Goal: Task Accomplishment & Management: Manage account settings

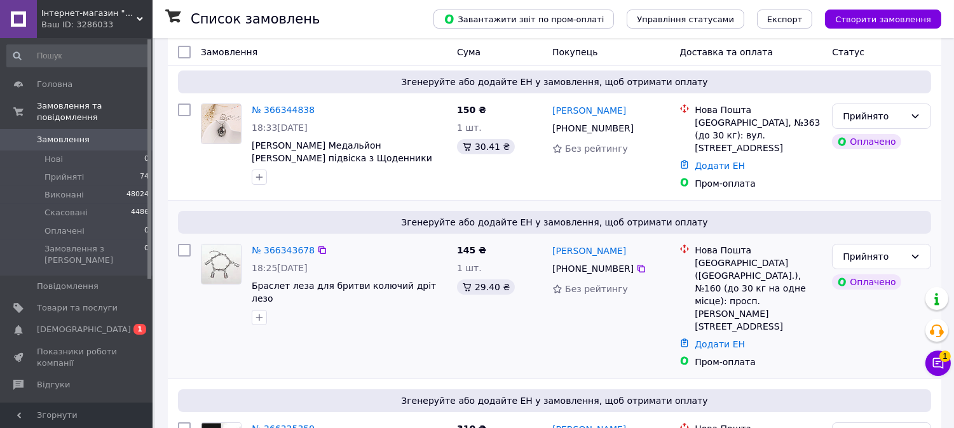
scroll to position [212, 0]
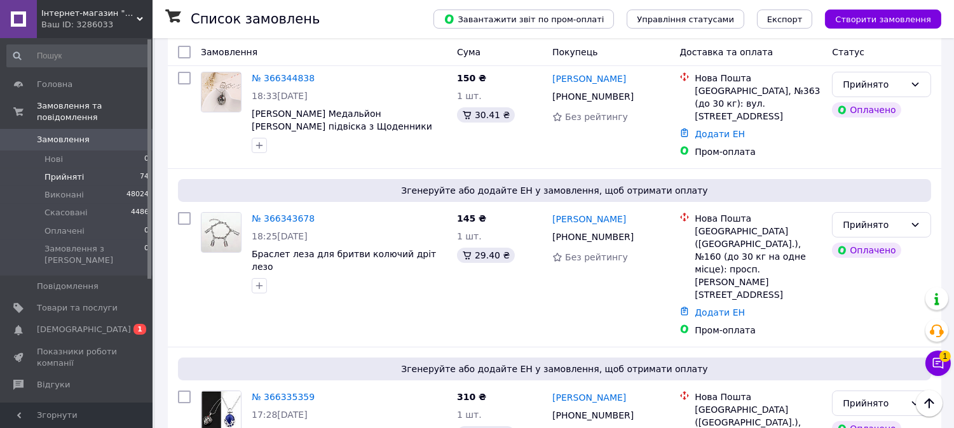
click at [57, 172] on span "Прийняті" at bounding box center [64, 177] width 39 height 11
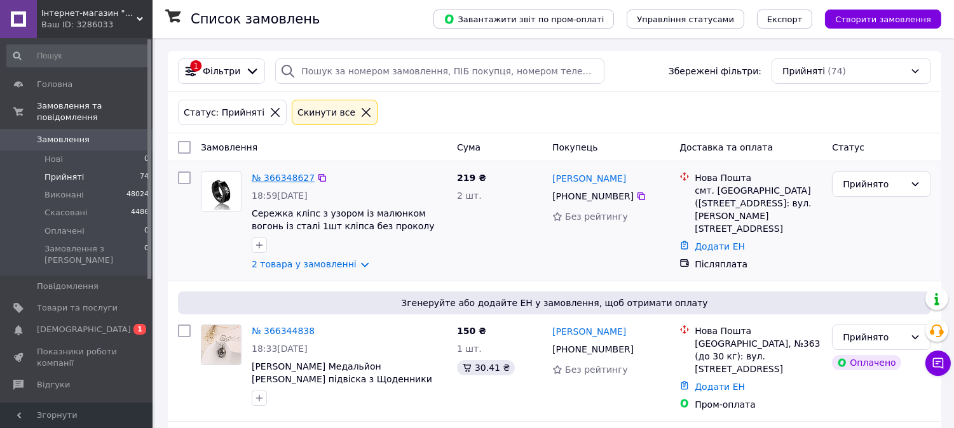
click at [264, 178] on link "№ 366348627" at bounding box center [283, 178] width 63 height 10
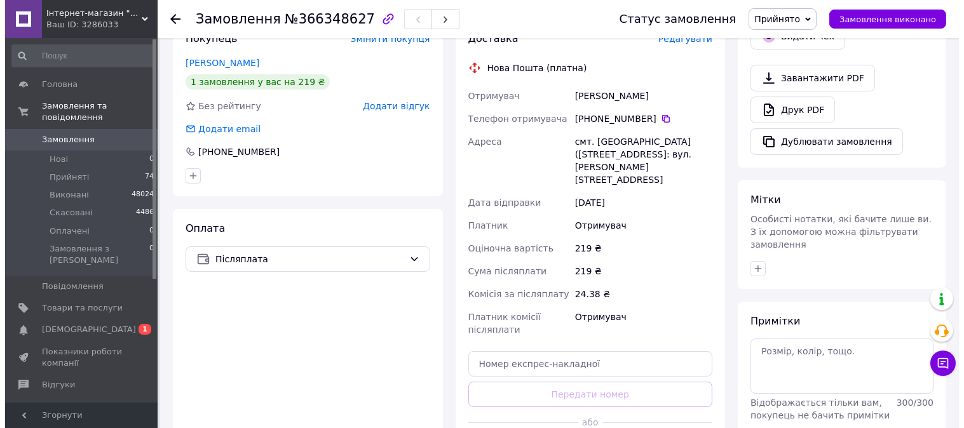
scroll to position [261, 0]
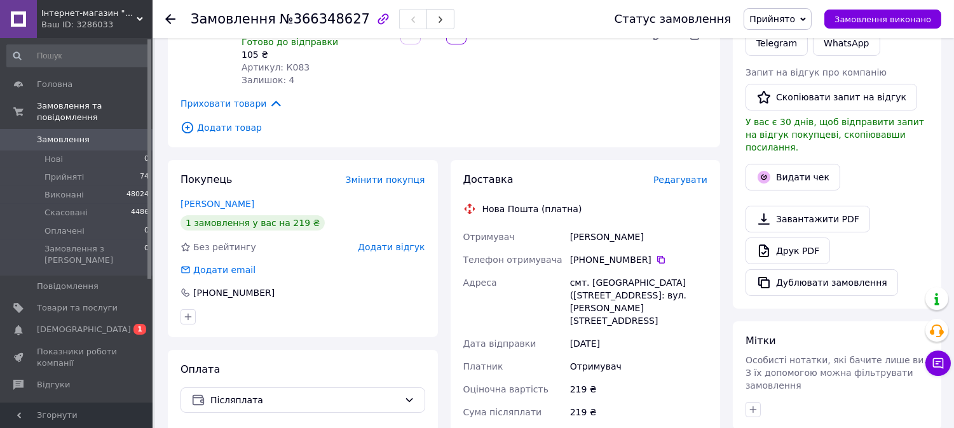
click at [682, 174] on div "Редагувати" at bounding box center [681, 180] width 54 height 13
click at [682, 175] on span "Редагувати" at bounding box center [681, 180] width 54 height 10
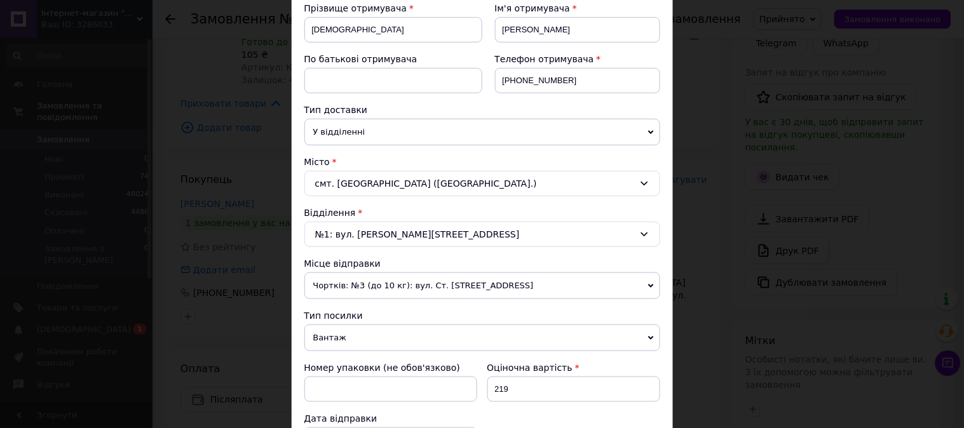
scroll to position [565, 0]
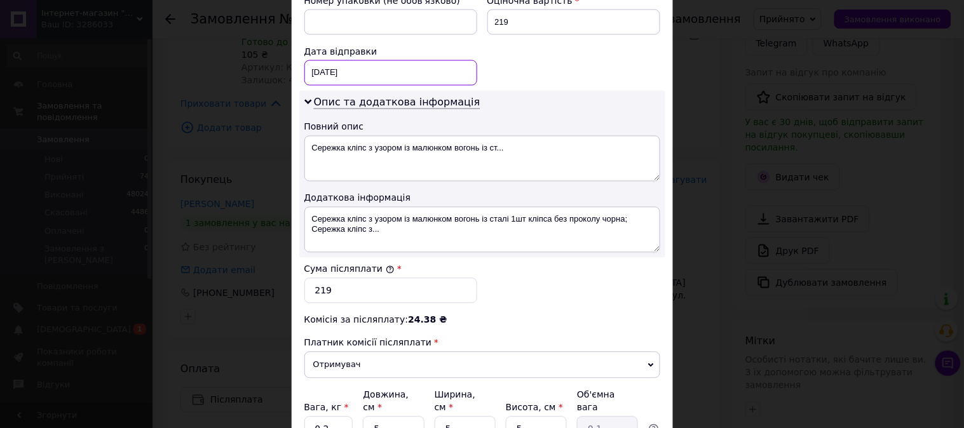
click at [377, 67] on div "[DATE] < 2025 > < Октябрь > Пн Вт Ср Чт Пт Сб Вс 29 30 1 2 3 4 5 6 7 8 9 10 11 …" at bounding box center [391, 72] width 173 height 25
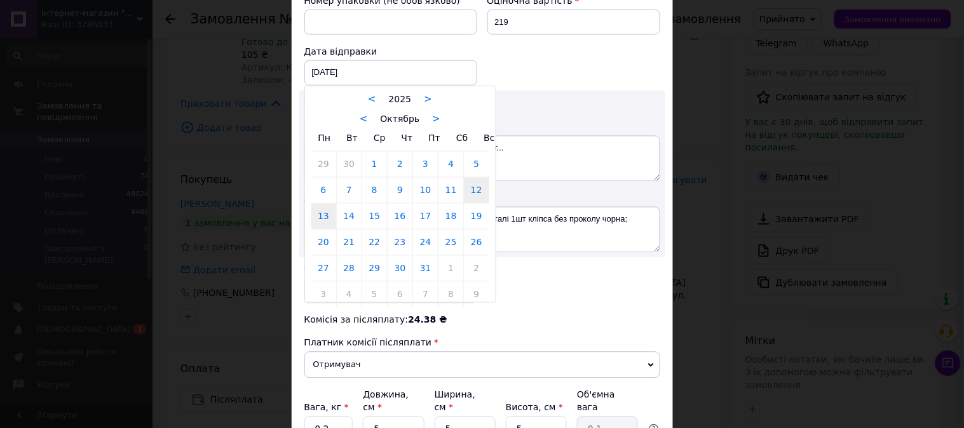
click at [328, 219] on link "13" at bounding box center [324, 216] width 25 height 25
type input "[DATE]"
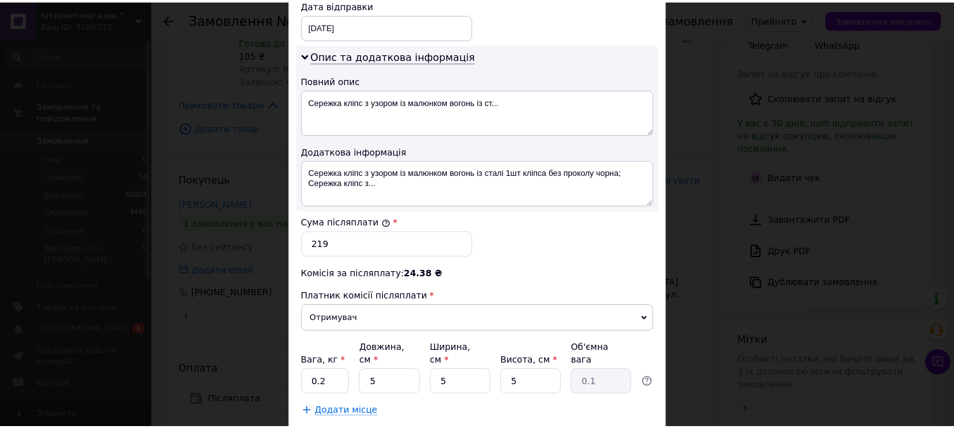
scroll to position [685, 0]
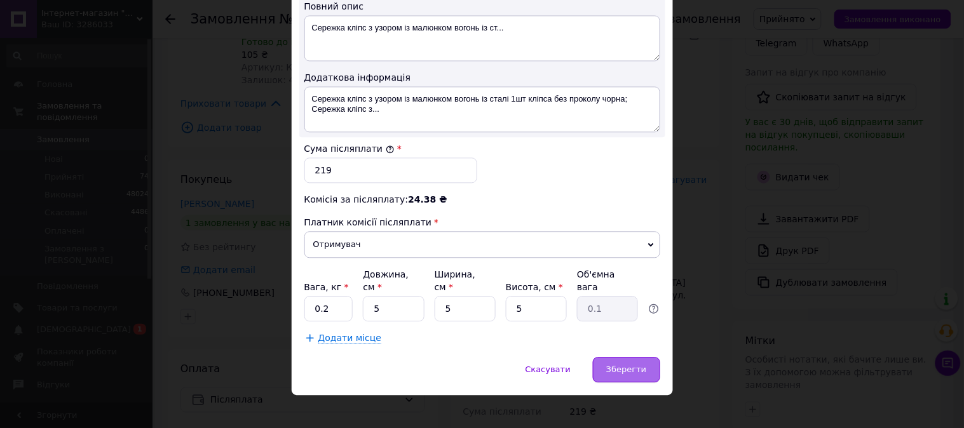
click at [630, 365] on span "Зберегти" at bounding box center [626, 370] width 40 height 10
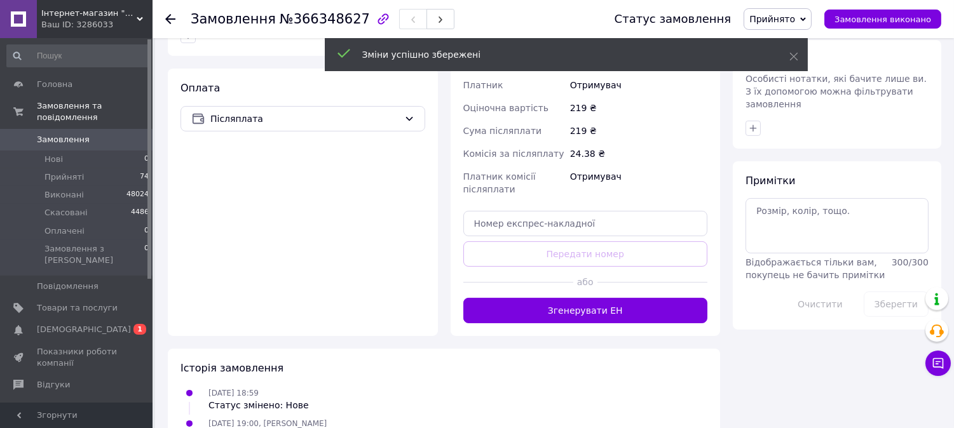
scroll to position [544, 0]
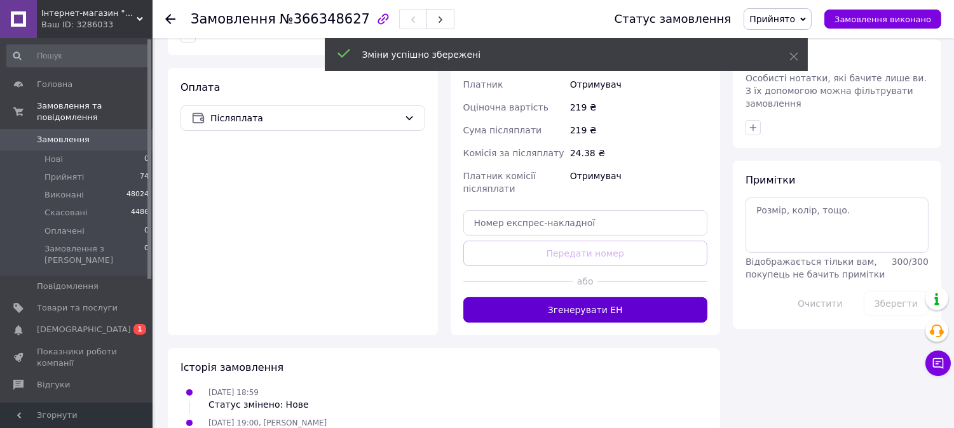
click at [624, 298] on button "Згенерувати ЕН" at bounding box center [585, 310] width 245 height 25
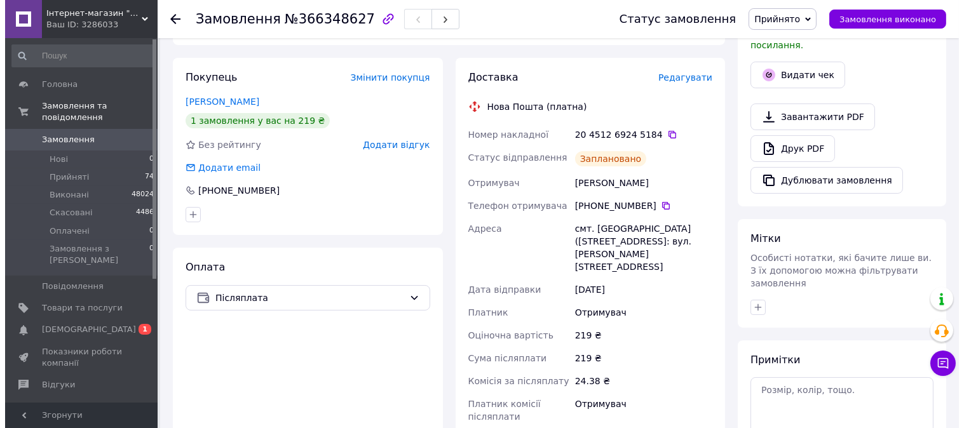
scroll to position [332, 0]
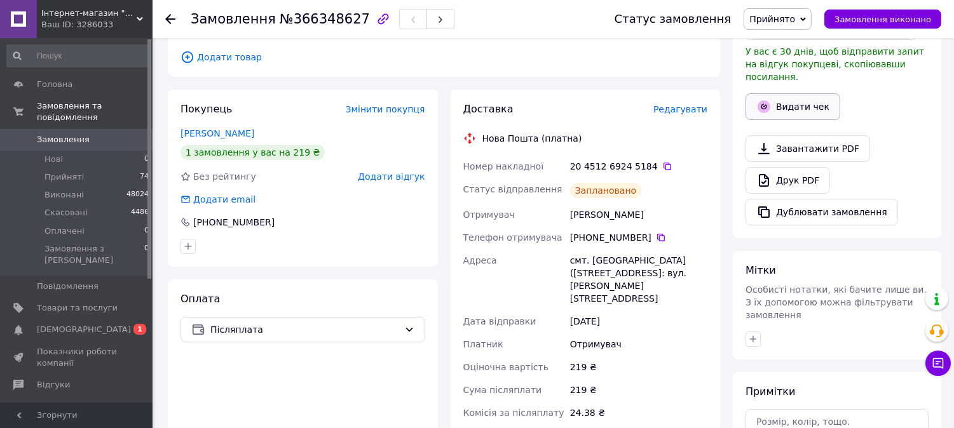
click at [806, 94] on button "Видати чек" at bounding box center [793, 106] width 95 height 27
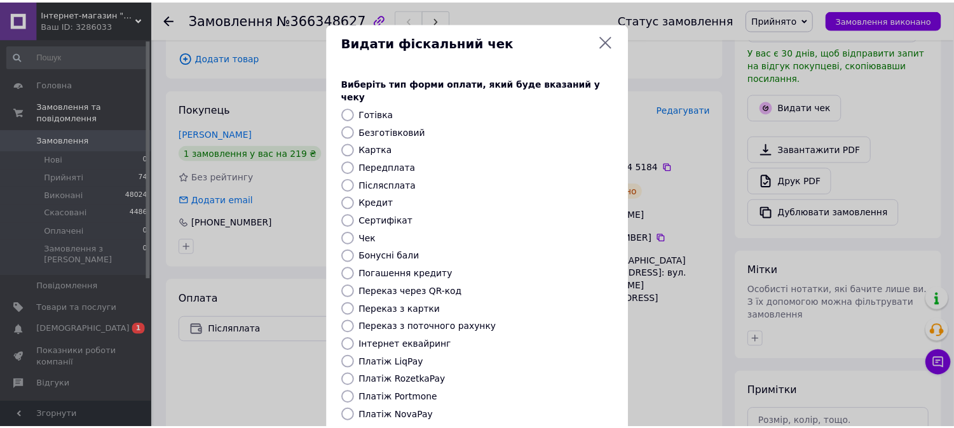
scroll to position [118, 0]
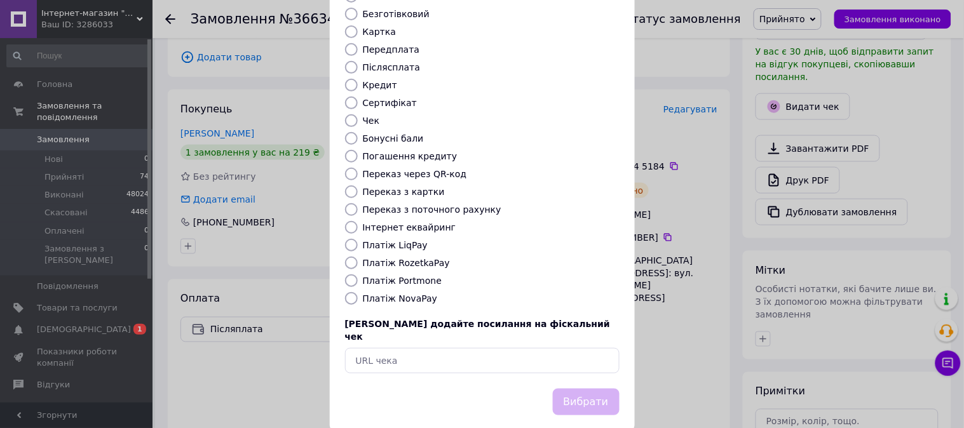
drag, startPoint x: 378, startPoint y: 285, endPoint x: 434, endPoint y: 318, distance: 65.0
click at [380, 294] on label "Платіж NovaPay" at bounding box center [400, 299] width 75 height 10
click at [358, 292] on input "Платіж NovaPay" at bounding box center [351, 298] width 13 height 13
radio input "true"
click at [585, 389] on button "Вибрати" at bounding box center [586, 402] width 67 height 27
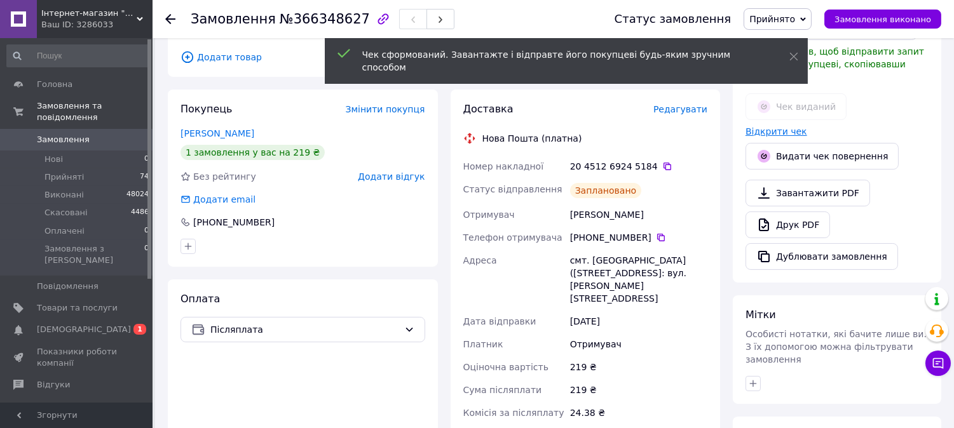
click at [778, 127] on link "Відкрити чек" at bounding box center [777, 132] width 62 height 10
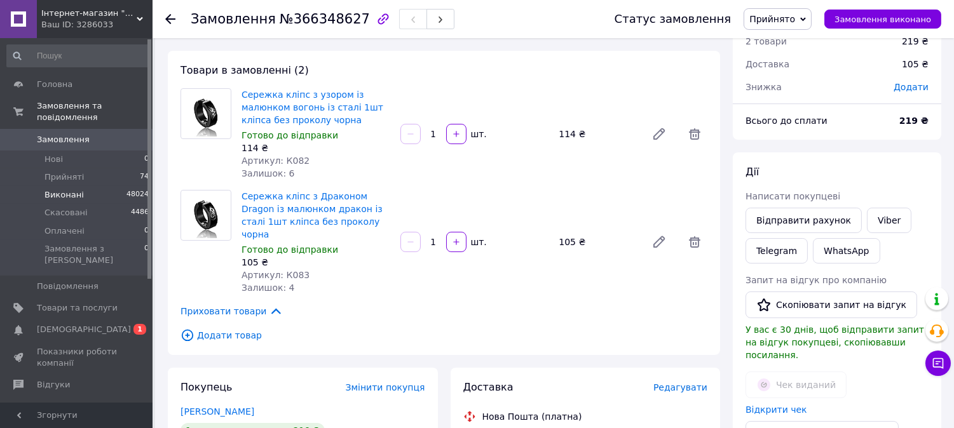
scroll to position [49, 0]
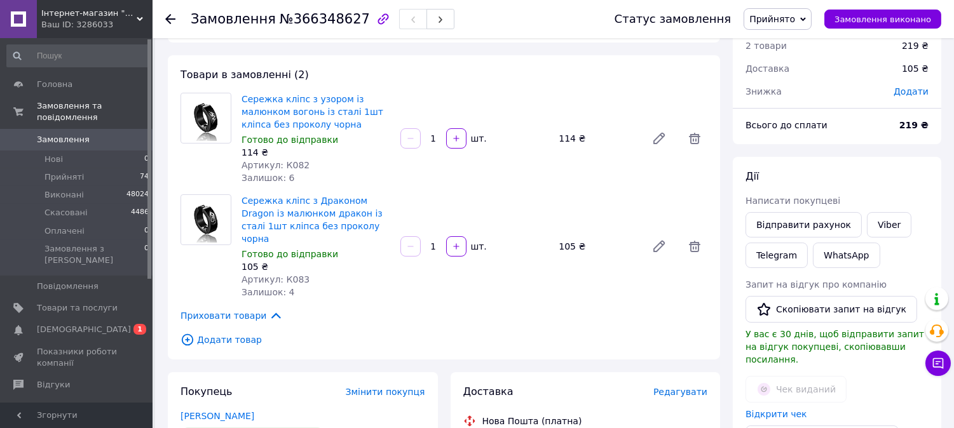
drag, startPoint x: 72, startPoint y: 122, endPoint x: 135, endPoint y: 60, distance: 88.6
click at [74, 134] on span "Замовлення" at bounding box center [63, 139] width 53 height 11
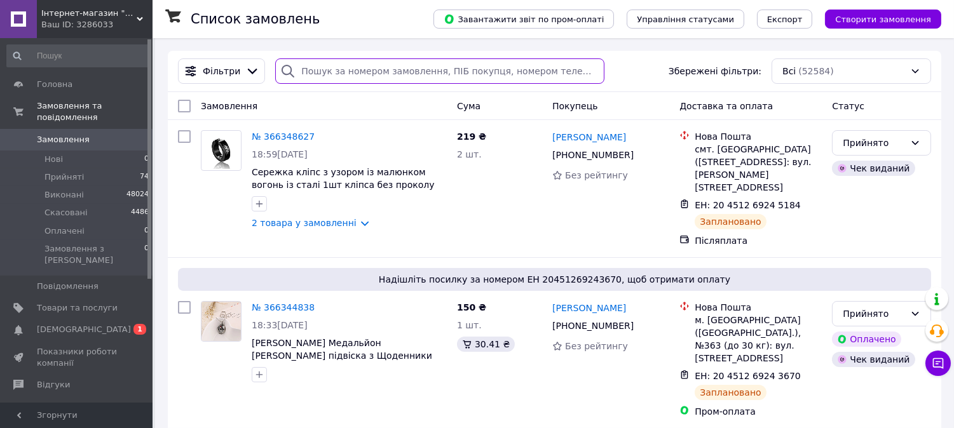
click at [409, 71] on input "search" at bounding box center [439, 70] width 329 height 25
paste input "20451266895709"
type input "20451266895709"
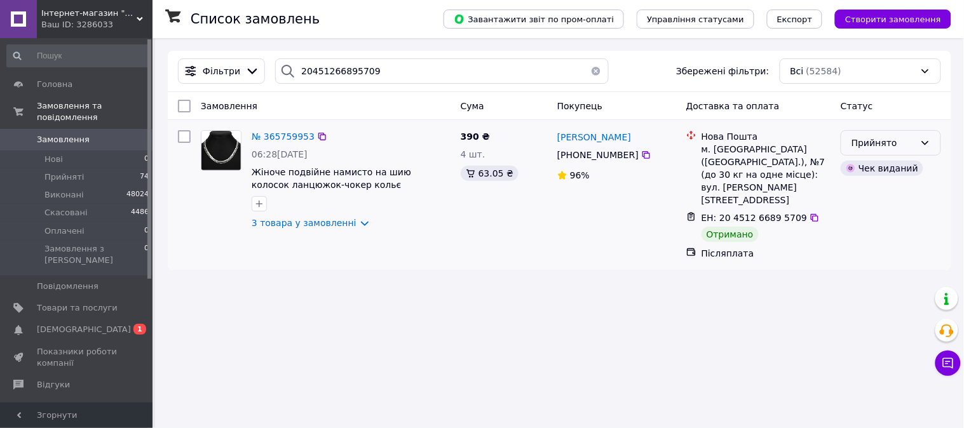
click at [890, 144] on div "Прийнято" at bounding box center [884, 143] width 64 height 14
click at [889, 174] on li "Виконано" at bounding box center [891, 171] width 99 height 23
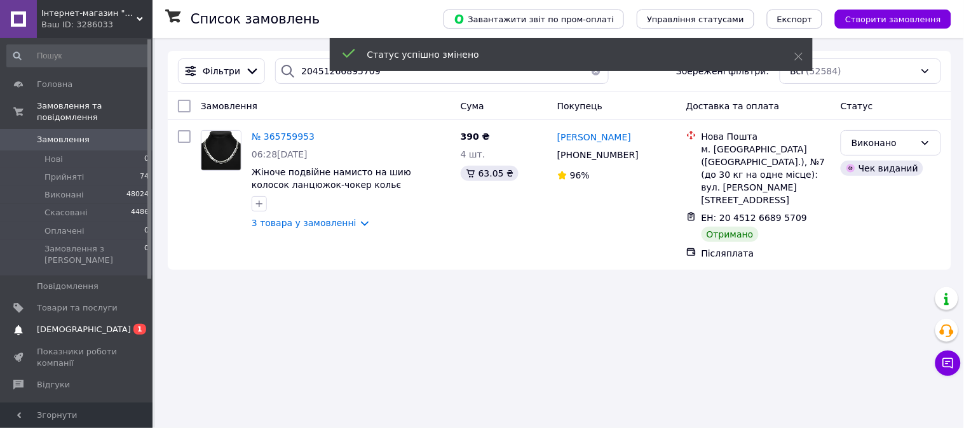
click at [48, 324] on span "[DEMOGRAPHIC_DATA]" at bounding box center [84, 329] width 94 height 11
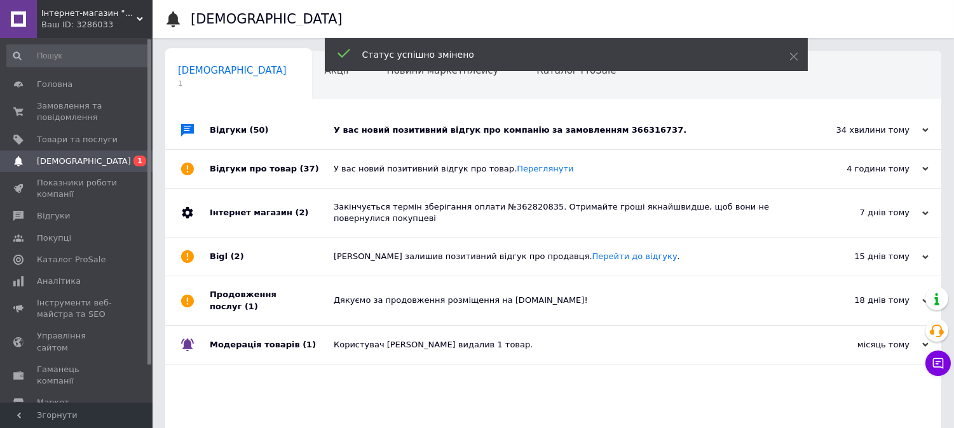
click at [392, 126] on div "У вас новий позитивний відгук про компанію за замовленням 366316737." at bounding box center [568, 130] width 468 height 11
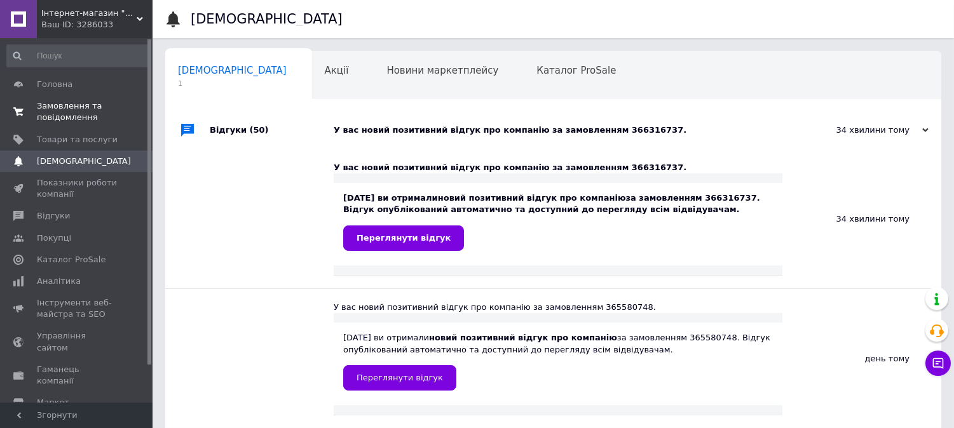
click at [67, 104] on span "Замовлення та повідомлення" at bounding box center [77, 111] width 81 height 23
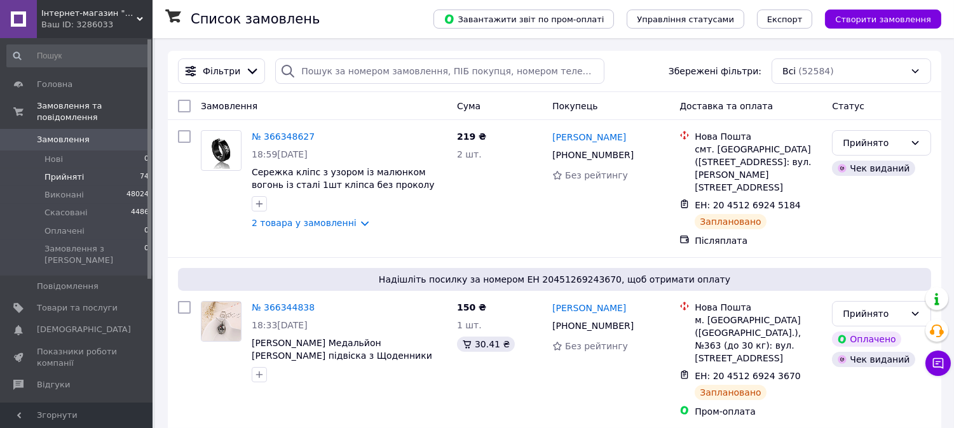
click at [109, 168] on li "Прийняті 74" at bounding box center [78, 177] width 156 height 18
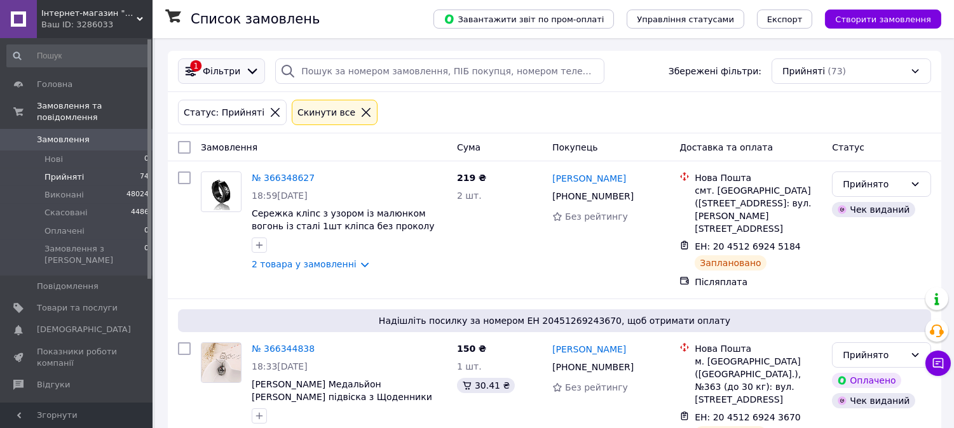
click at [245, 73] on icon at bounding box center [252, 71] width 14 height 14
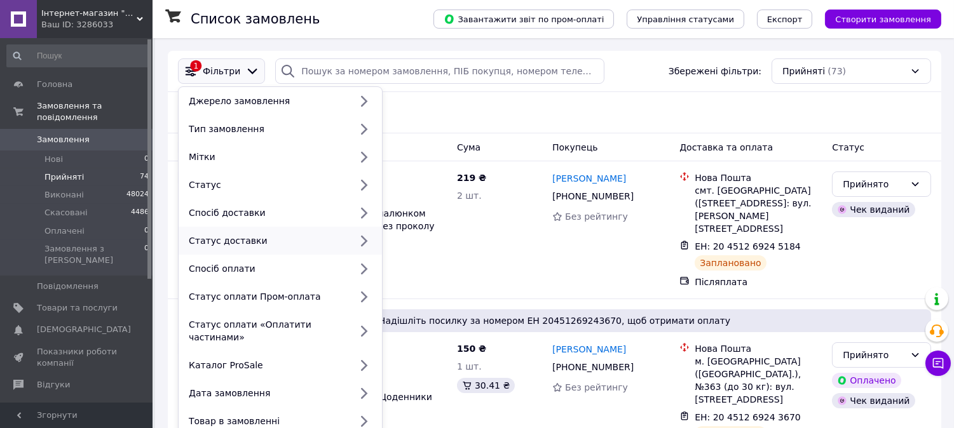
click at [258, 238] on div "Статус доставки" at bounding box center [267, 241] width 167 height 13
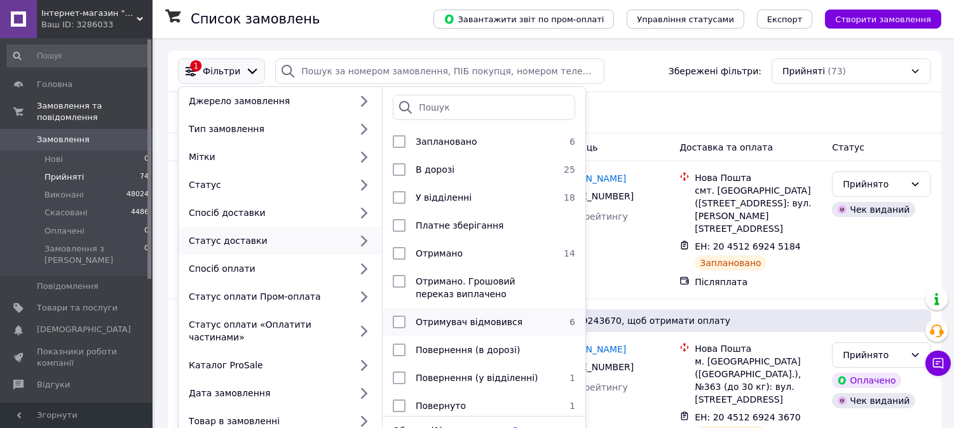
click at [492, 327] on span "Отримувач відмовився" at bounding box center [469, 322] width 107 height 10
checkbox input "true"
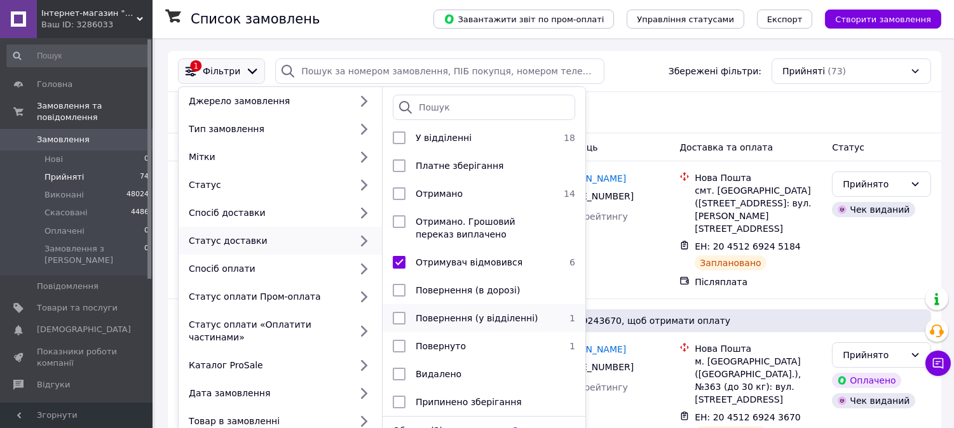
click at [495, 313] on span "Повернення (у відділенні)" at bounding box center [477, 318] width 123 height 10
checkbox input "true"
click at [481, 340] on div "Повернуто" at bounding box center [482, 346] width 143 height 13
checkbox input "true"
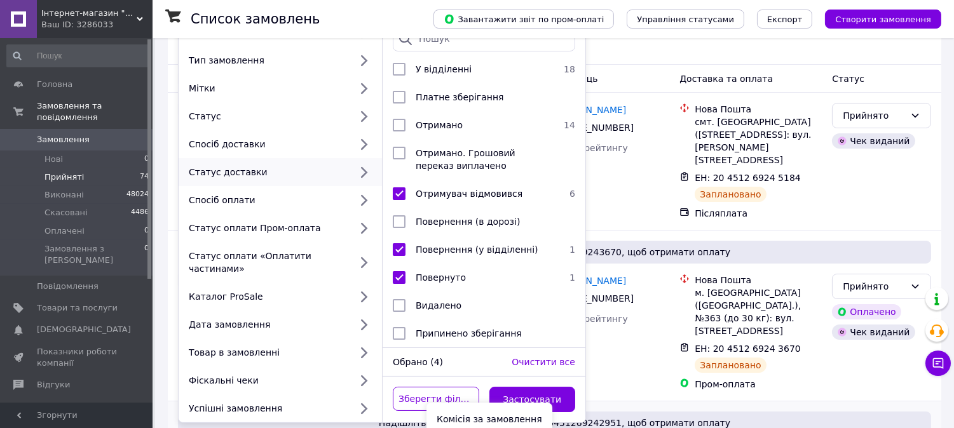
scroll to position [353, 0]
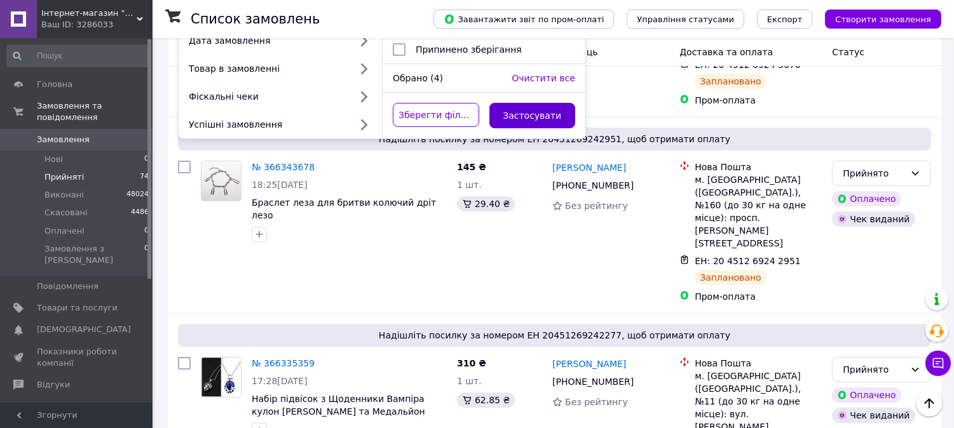
click at [526, 103] on button "Застосувати" at bounding box center [533, 115] width 86 height 25
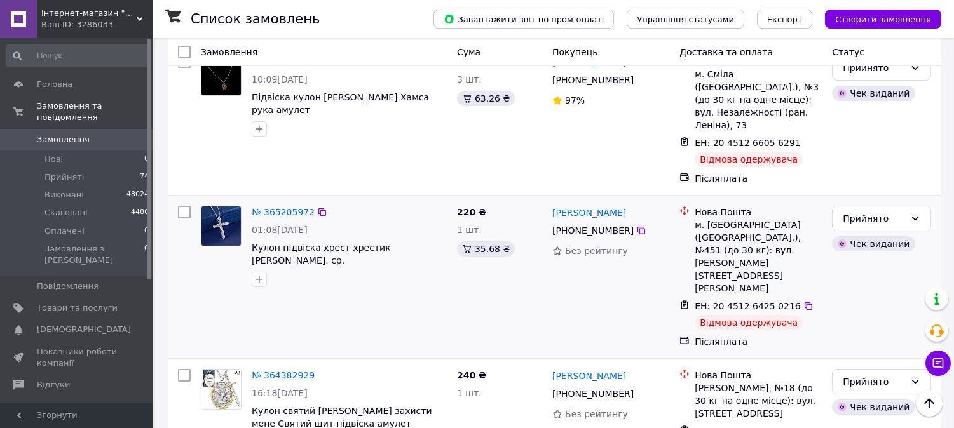
scroll to position [141, 0]
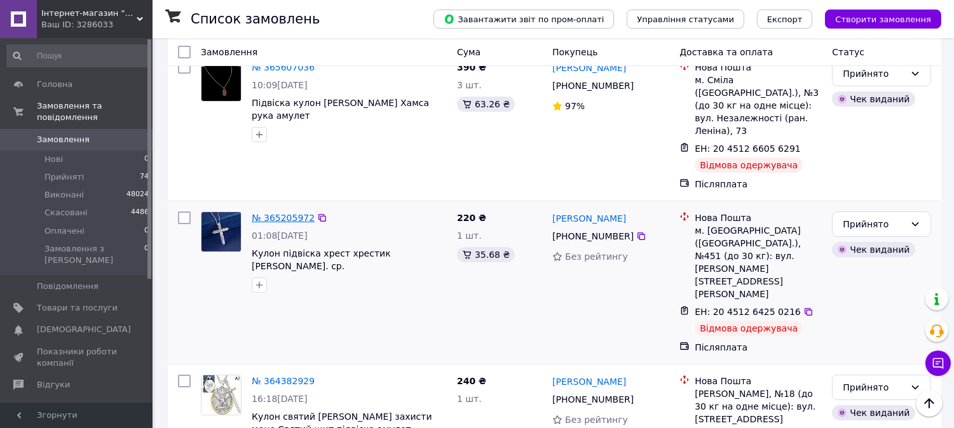
click at [287, 213] on link "№ 365205972" at bounding box center [283, 218] width 63 height 10
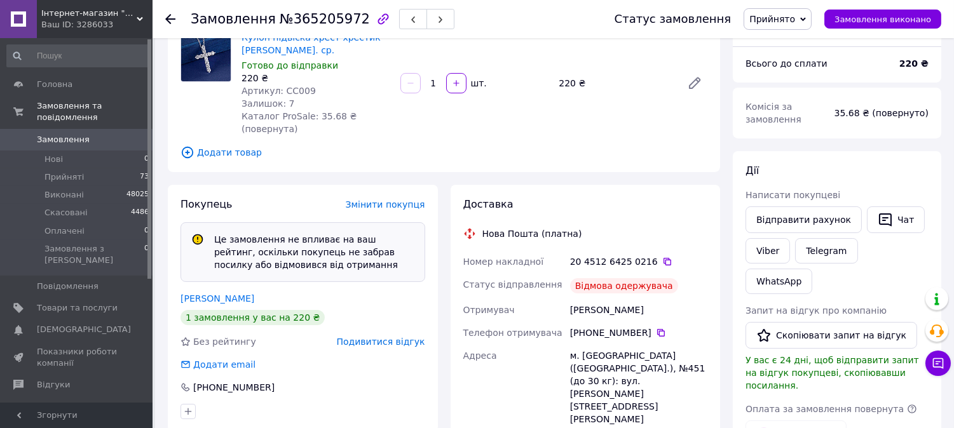
scroll to position [282, 0]
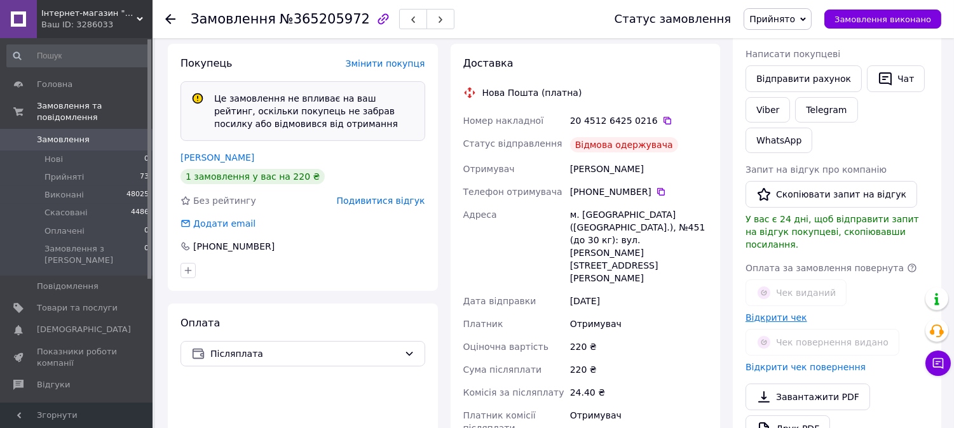
click at [774, 313] on link "Відкрити чек" at bounding box center [777, 318] width 62 height 10
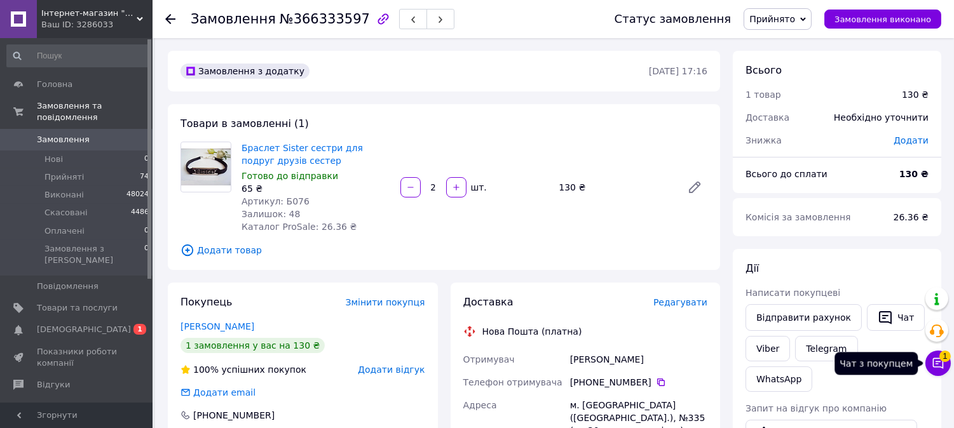
click at [945, 362] on span "1" at bounding box center [945, 356] width 11 height 11
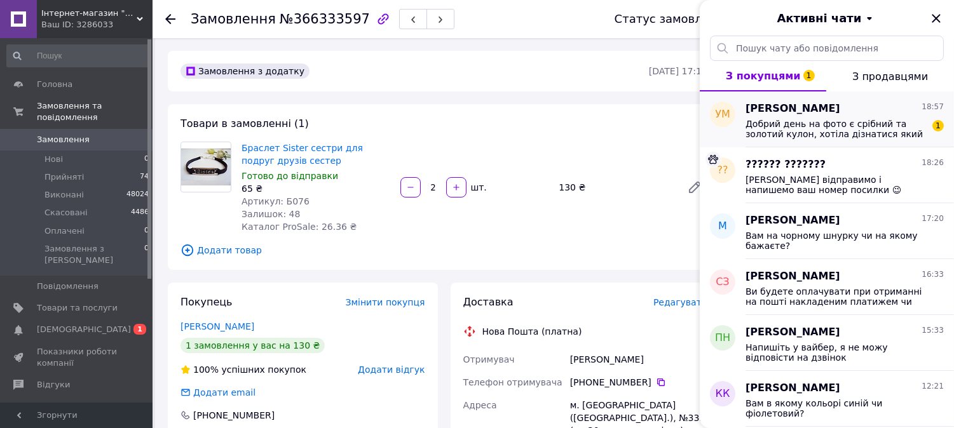
click at [892, 131] on span "Добрий день на фото є срібний та золотий кулон, хотіла дізнатися який прийде?" at bounding box center [836, 129] width 181 height 20
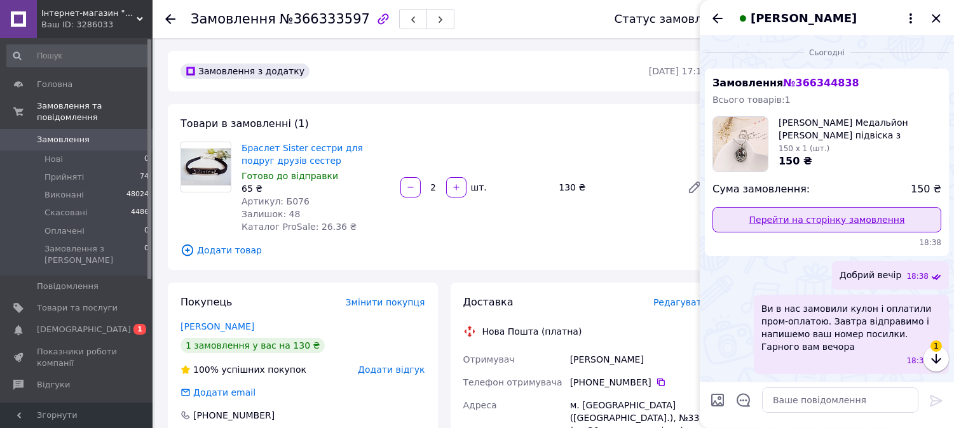
scroll to position [66, 0]
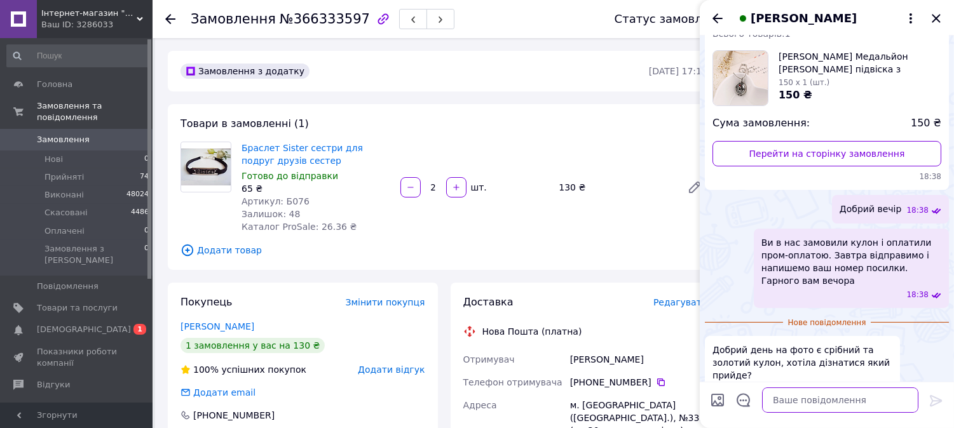
click at [873, 405] on textarea at bounding box center [840, 400] width 156 height 25
type textarea "в срібному як вказано"
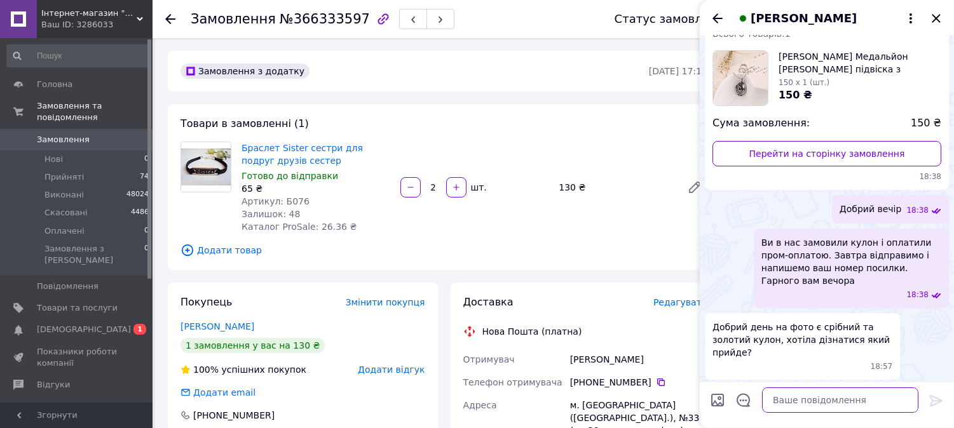
scroll to position [78, 0]
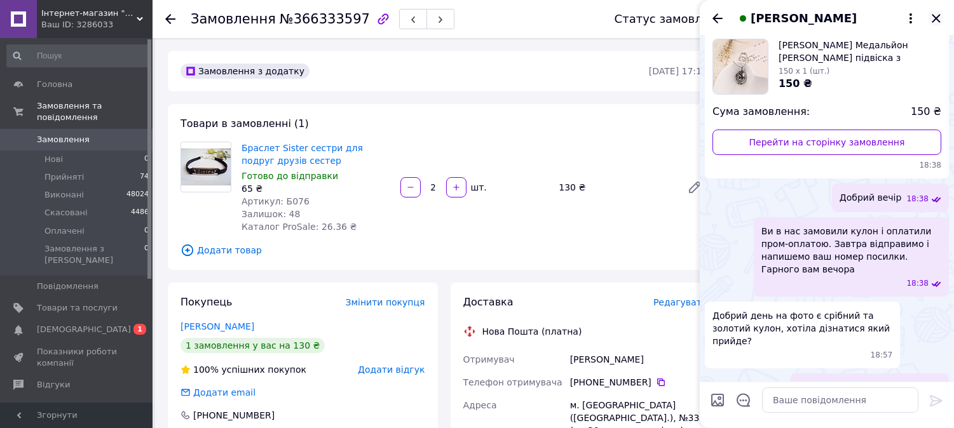
click at [941, 21] on icon "Закрити" at bounding box center [936, 18] width 15 height 15
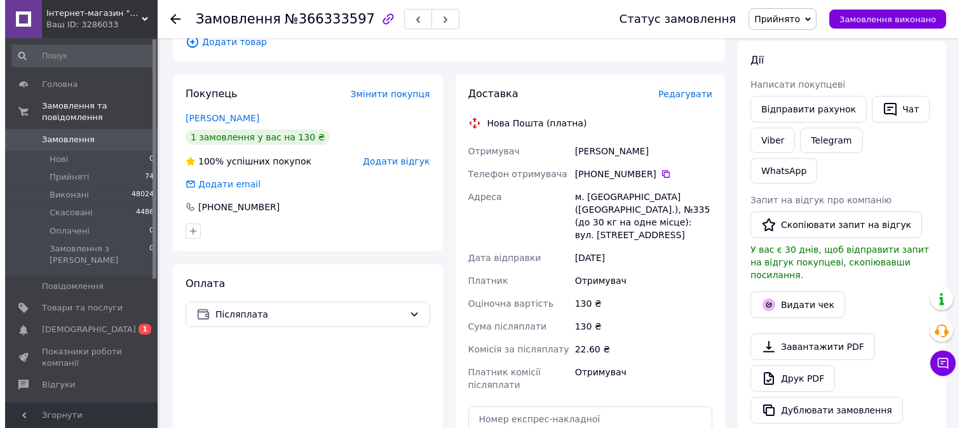
scroll to position [141, 0]
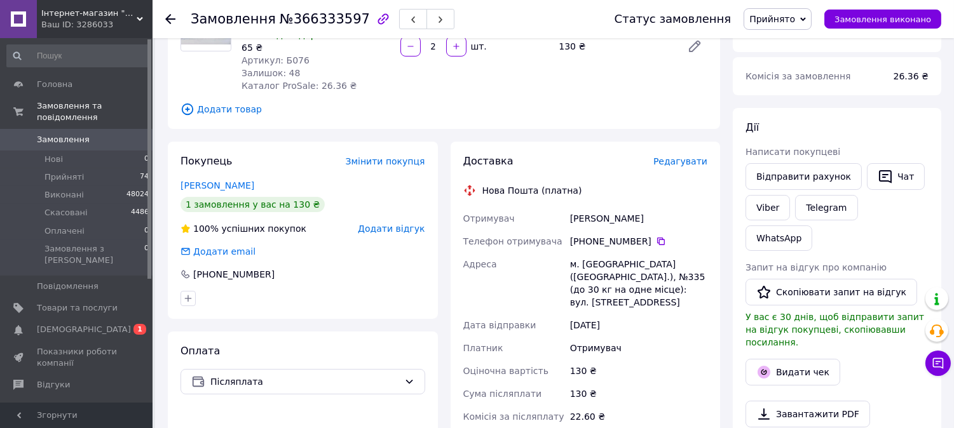
click at [684, 161] on span "Редагувати" at bounding box center [681, 161] width 54 height 10
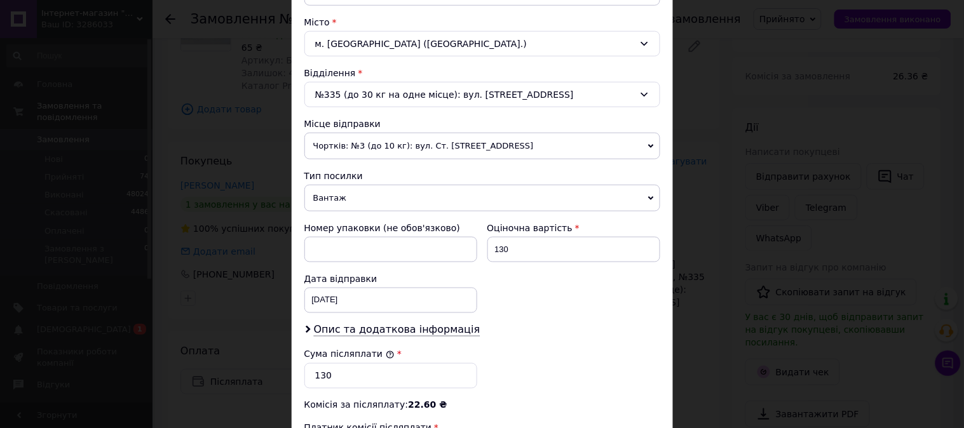
scroll to position [353, 0]
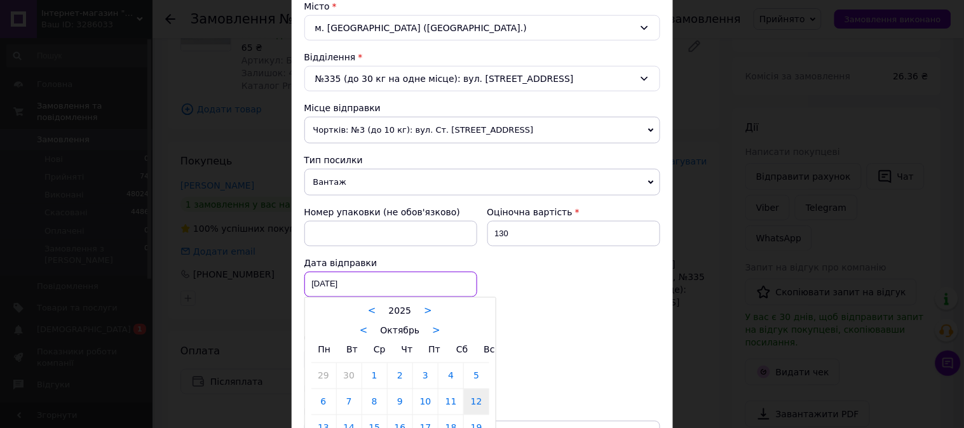
click at [341, 287] on div "[DATE] < 2025 > < Октябрь > Пн Вт Ср Чт Пт Сб Вс 29 30 1 2 3 4 5 6 7 8 9 10 11 …" at bounding box center [391, 284] width 173 height 25
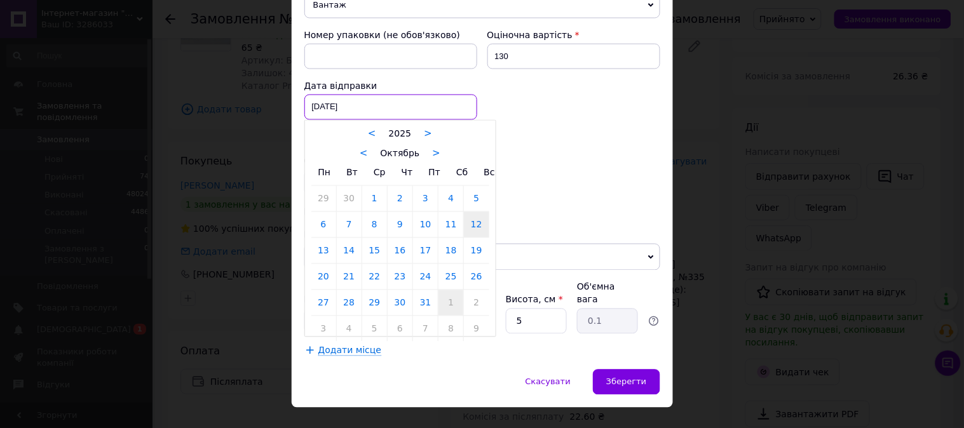
scroll to position [543, 0]
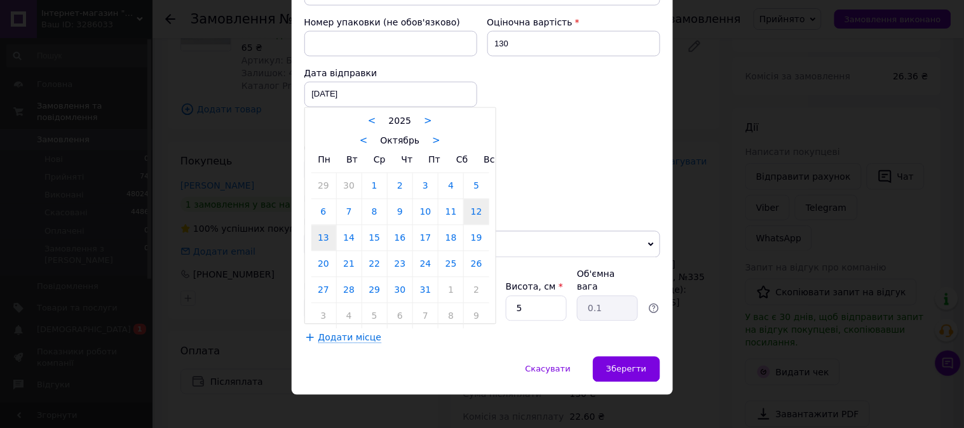
click at [329, 236] on link "13" at bounding box center [324, 238] width 25 height 25
type input "[DATE]"
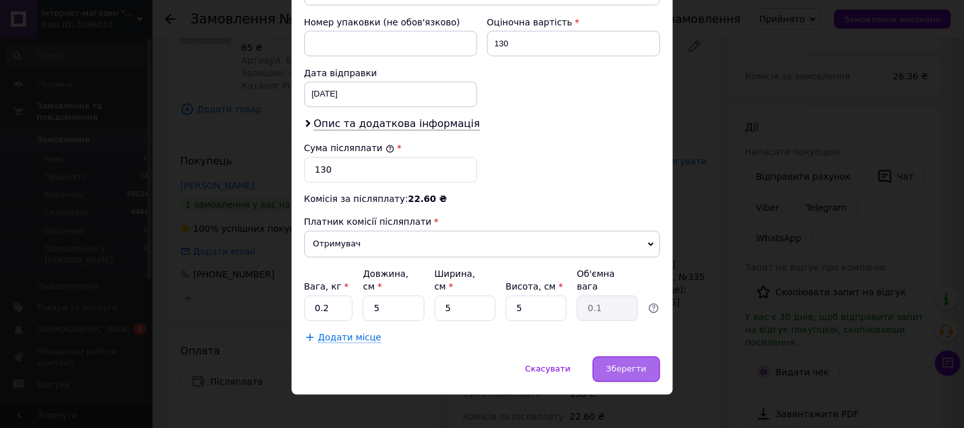
click at [628, 365] on span "Зберегти" at bounding box center [626, 370] width 40 height 10
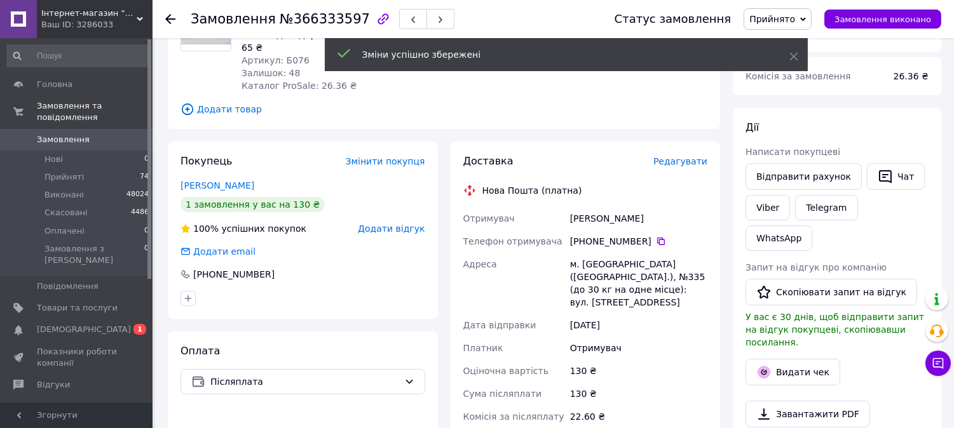
scroll to position [0, 0]
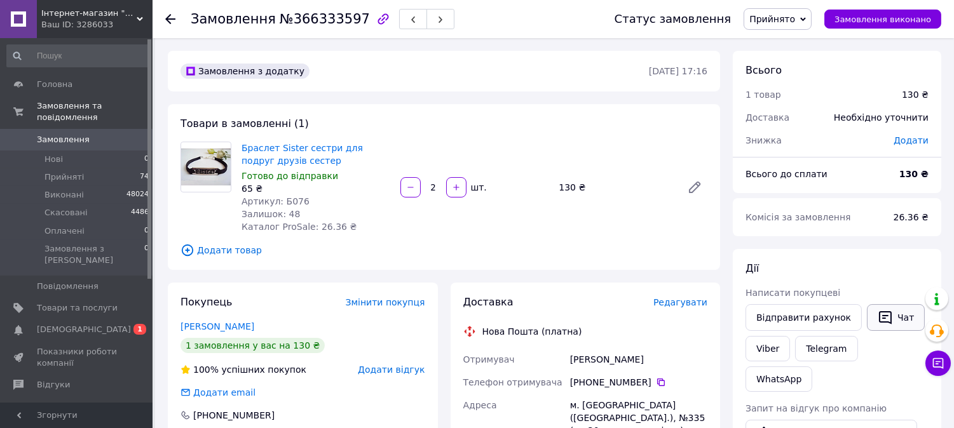
click at [878, 321] on icon "button" at bounding box center [885, 317] width 15 height 15
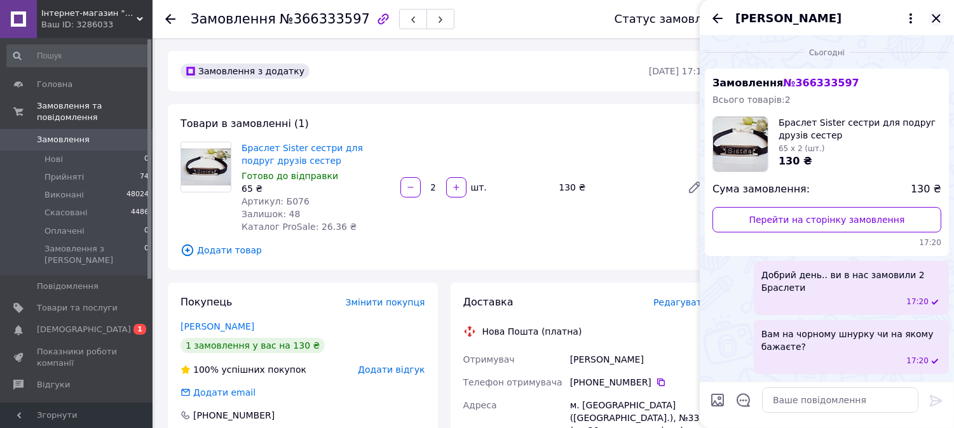
click at [942, 14] on icon "Закрити" at bounding box center [936, 18] width 15 height 15
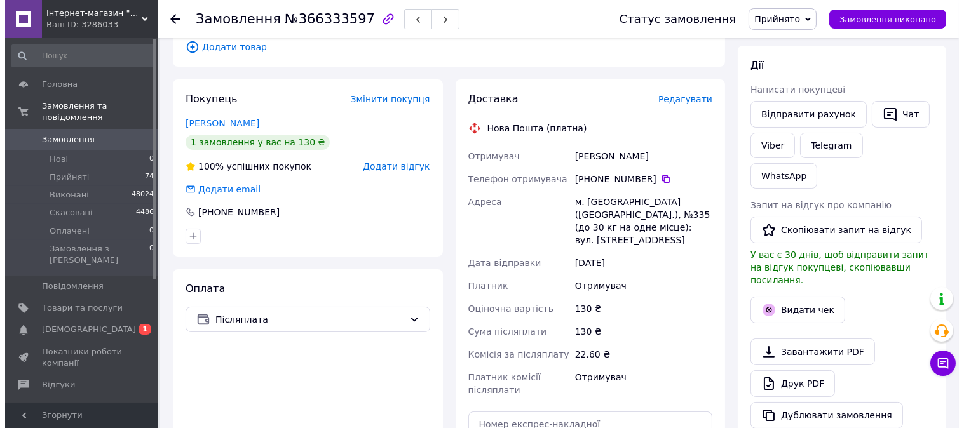
scroll to position [282, 0]
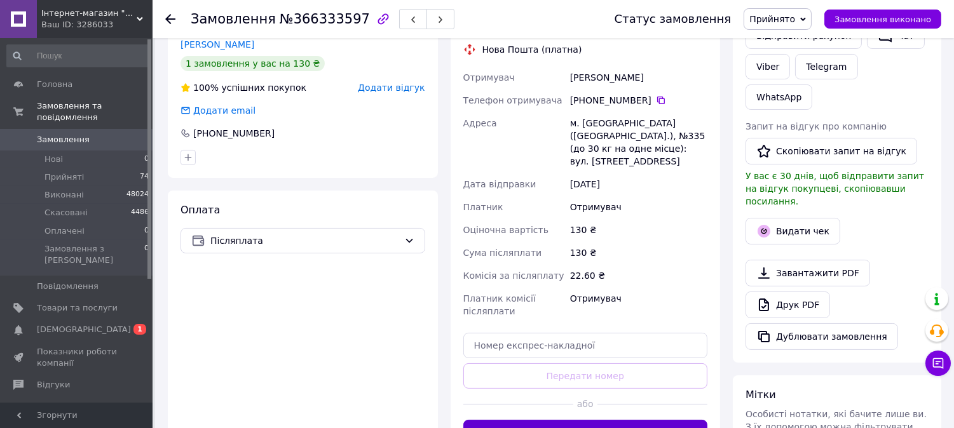
click at [604, 427] on button "Згенерувати ЕН" at bounding box center [585, 432] width 245 height 25
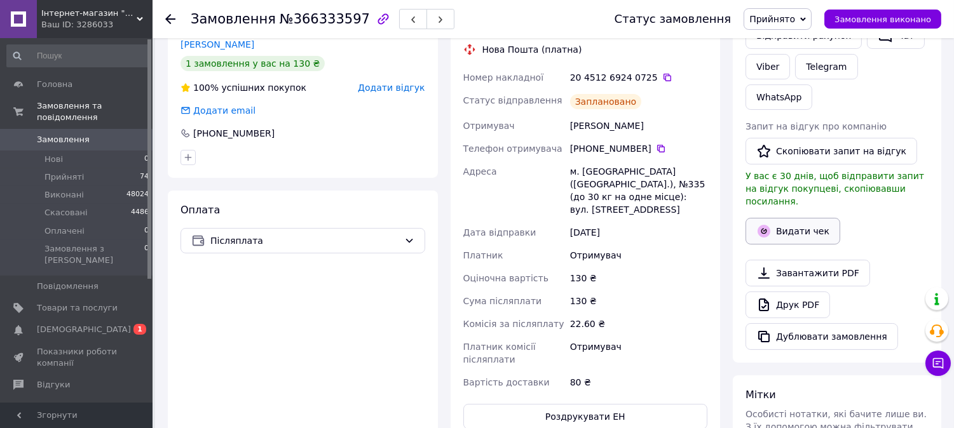
click at [788, 218] on button "Видати чек" at bounding box center [793, 231] width 95 height 27
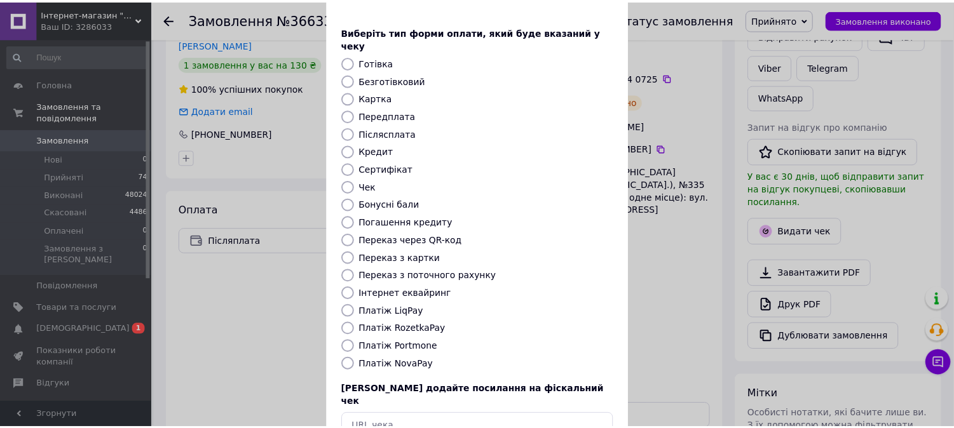
scroll to position [118, 0]
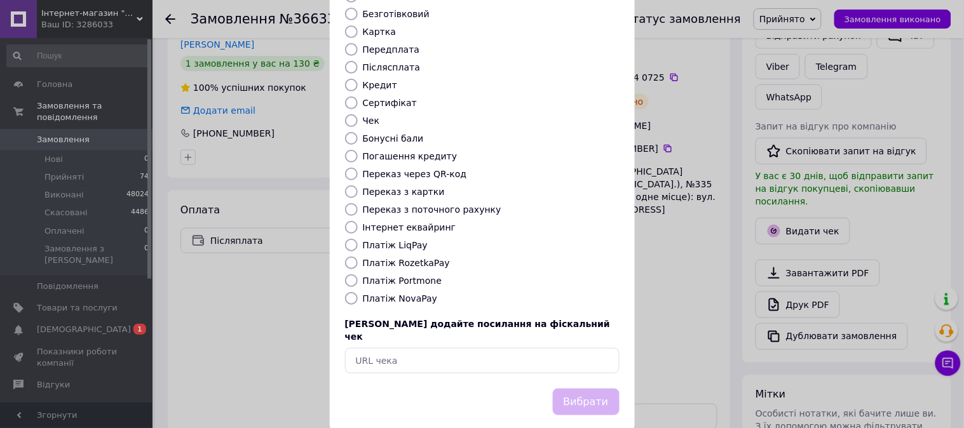
click at [376, 294] on label "Платіж NovaPay" at bounding box center [400, 299] width 75 height 10
click at [358, 292] on input "Платіж NovaPay" at bounding box center [351, 298] width 13 height 13
radio input "true"
click at [580, 389] on button "Вибрати" at bounding box center [586, 402] width 67 height 27
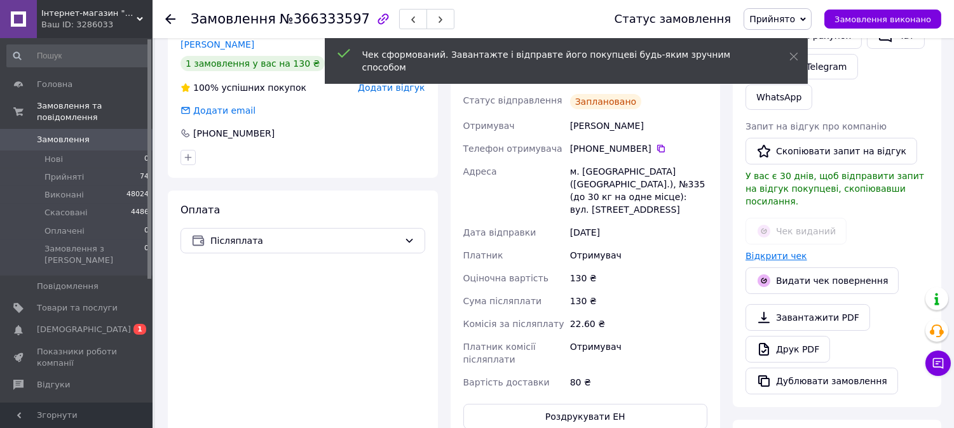
click at [774, 251] on link "Відкрити чек" at bounding box center [777, 256] width 62 height 10
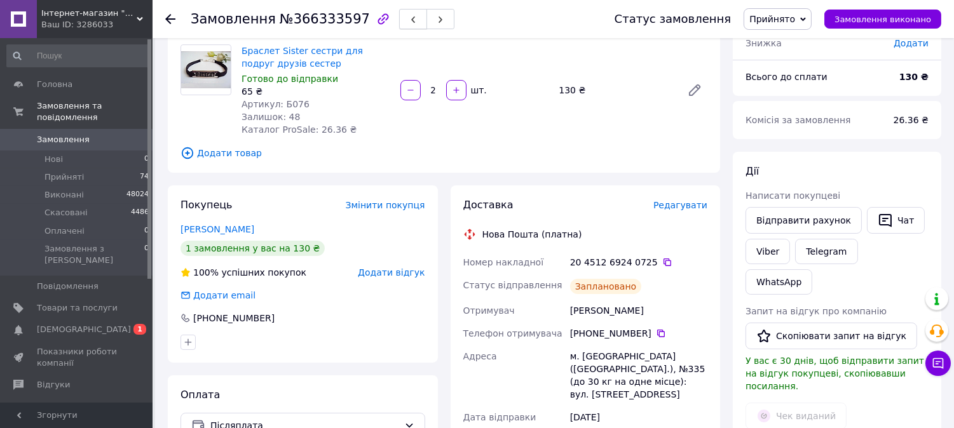
scroll to position [0, 0]
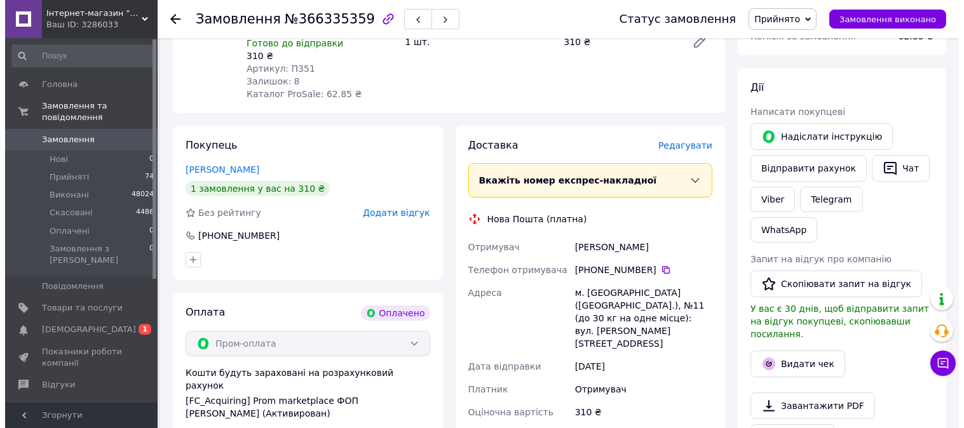
scroll to position [212, 0]
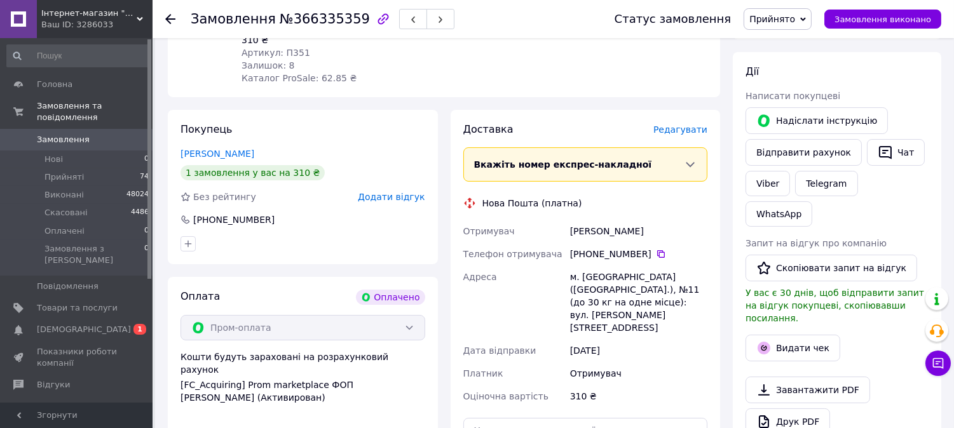
click at [688, 122] on div "Доставка [PERSON_NAME] Вкажіть номер експрес-накладної Обов'язково введіть номе…" at bounding box center [586, 327] width 270 height 434
click at [688, 131] on span "Редагувати" at bounding box center [681, 130] width 54 height 10
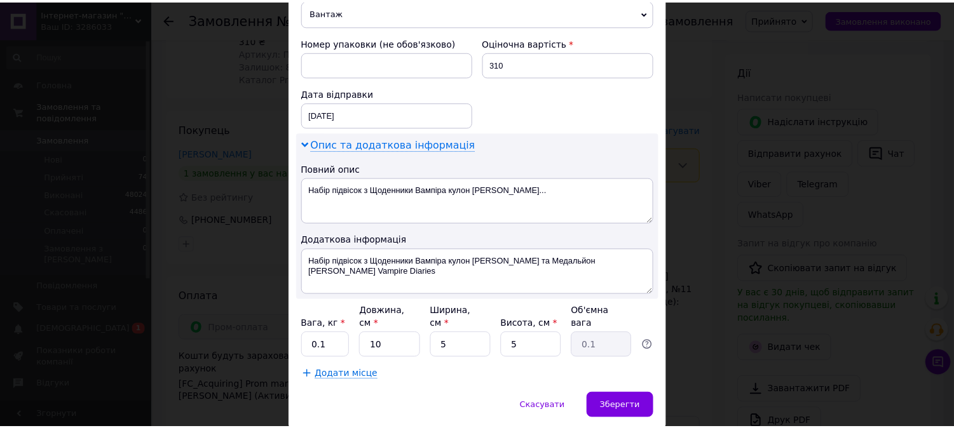
scroll to position [559, 0]
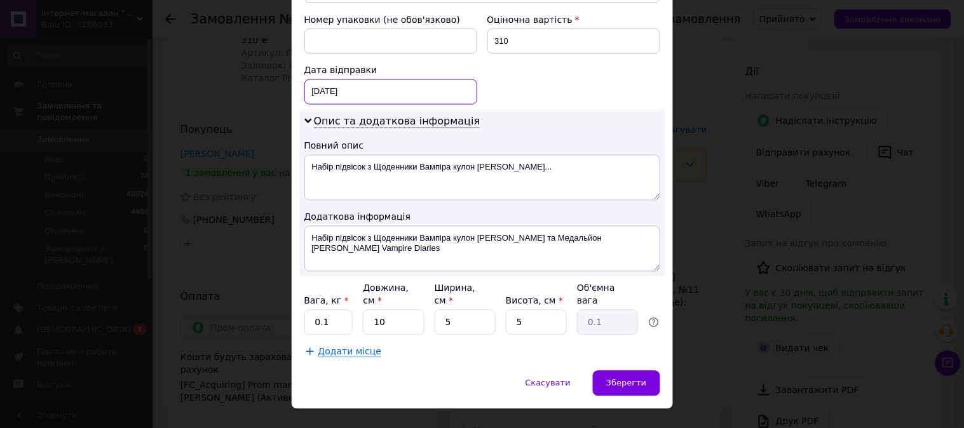
click at [418, 81] on div "[DATE] < 2025 > < Октябрь > Пн Вт Ср Чт Пт Сб Вс 29 30 1 2 3 4 5 6 7 8 9 10 11 …" at bounding box center [391, 91] width 173 height 25
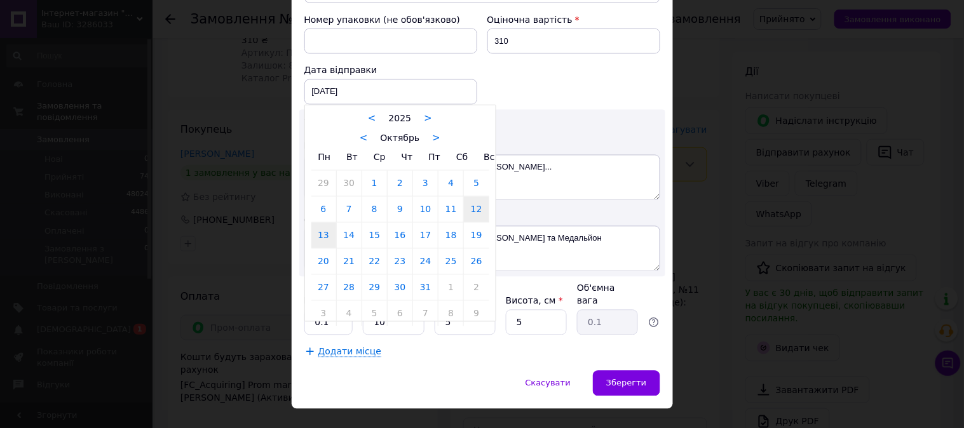
click at [325, 225] on link "13" at bounding box center [324, 235] width 25 height 25
type input "[DATE]"
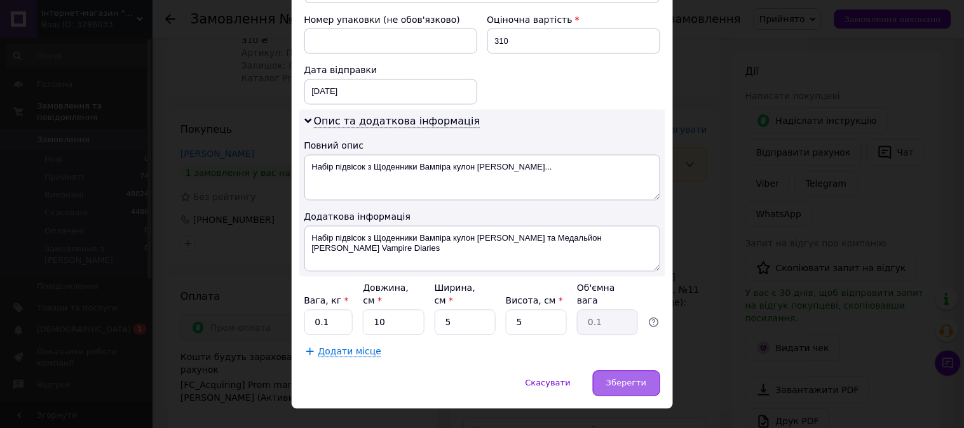
click at [634, 379] on span "Зберегти" at bounding box center [626, 384] width 40 height 10
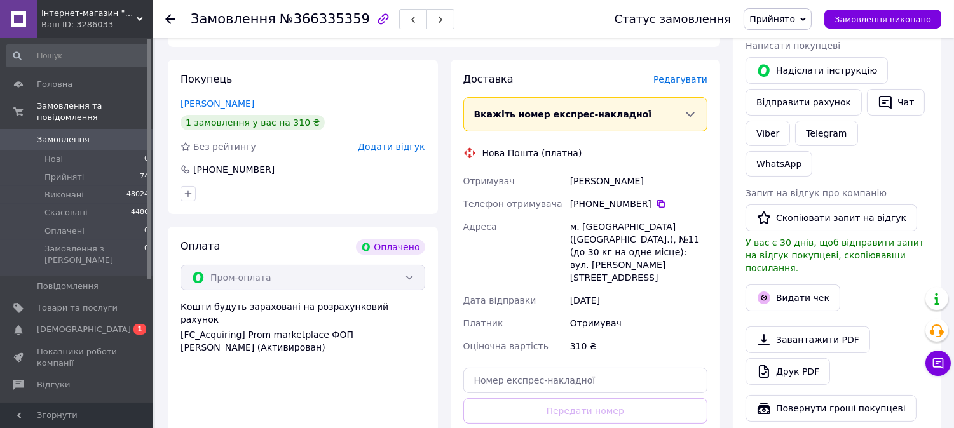
scroll to position [353, 0]
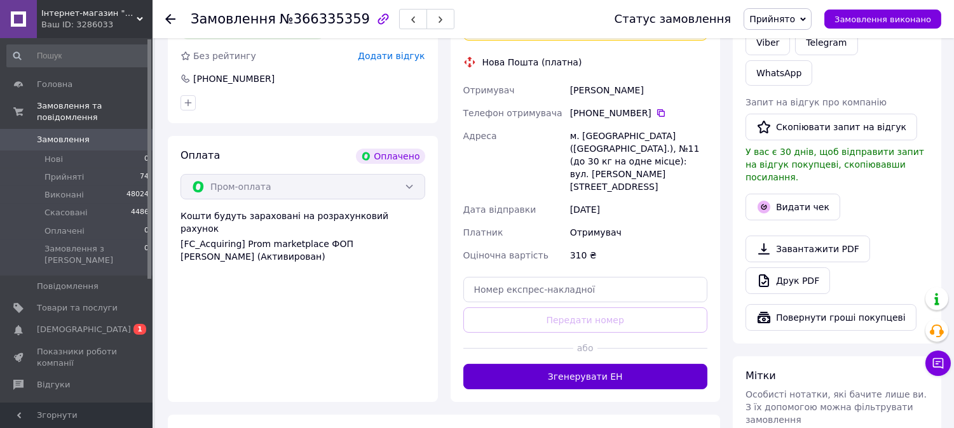
click at [636, 364] on button "Згенерувати ЕН" at bounding box center [585, 376] width 245 height 25
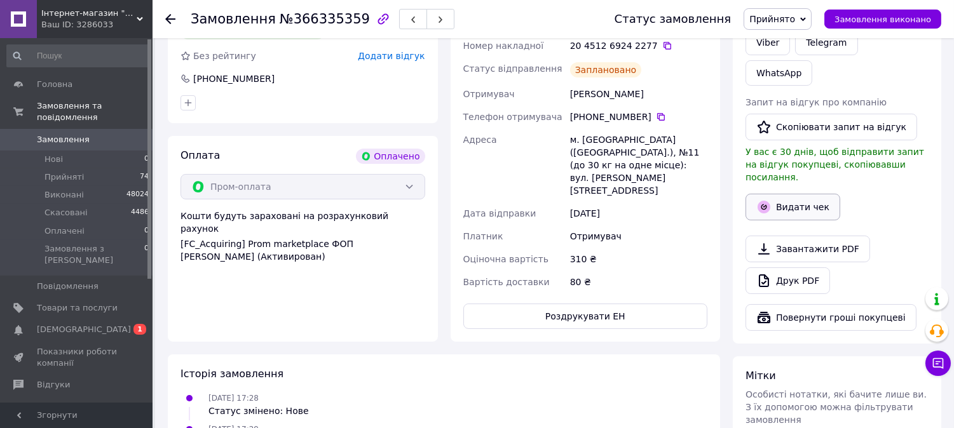
click at [791, 194] on button "Видати чек" at bounding box center [793, 207] width 95 height 27
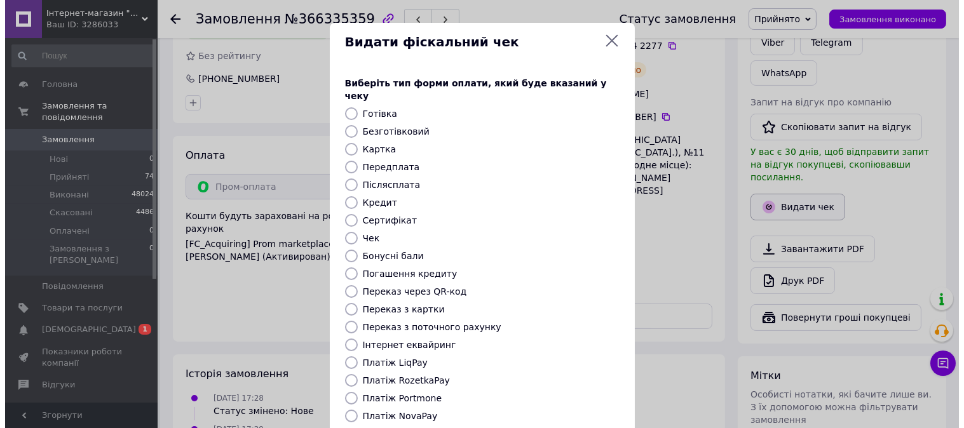
scroll to position [340, 0]
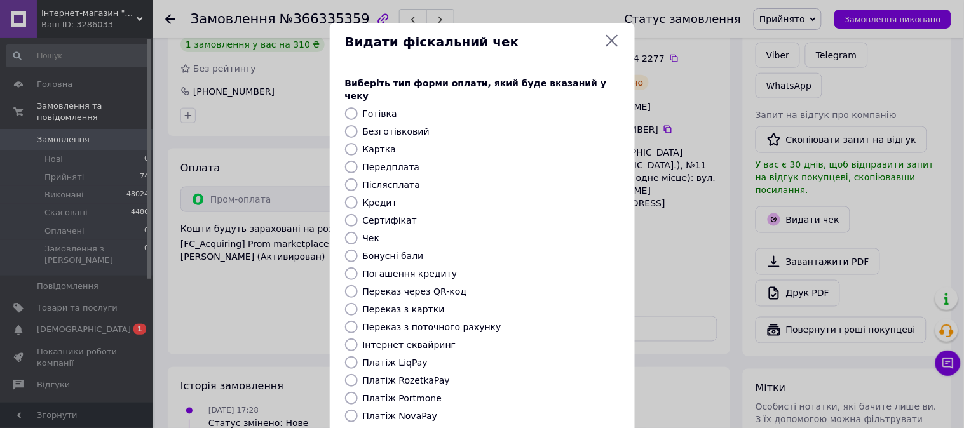
click at [408, 376] on label "Платіж RozetkaPay" at bounding box center [406, 381] width 87 height 10
click at [358, 374] on input "Платіж RozetkaPay" at bounding box center [351, 380] width 13 height 13
radio input "true"
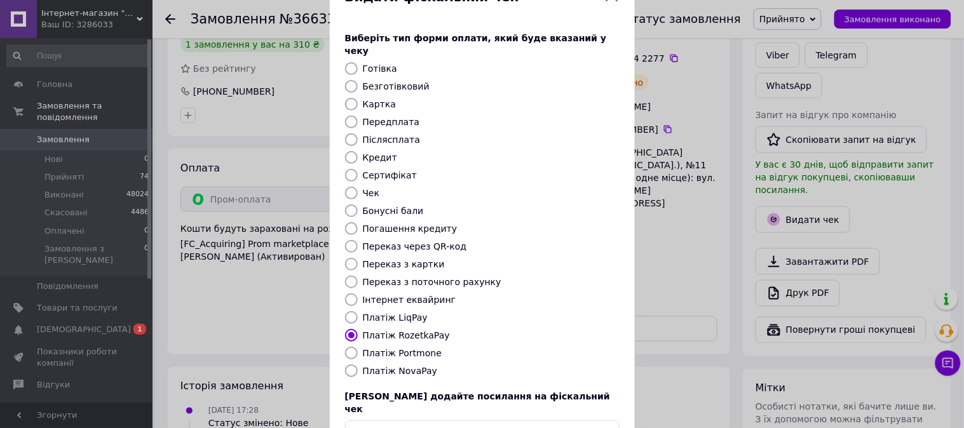
scroll to position [118, 0]
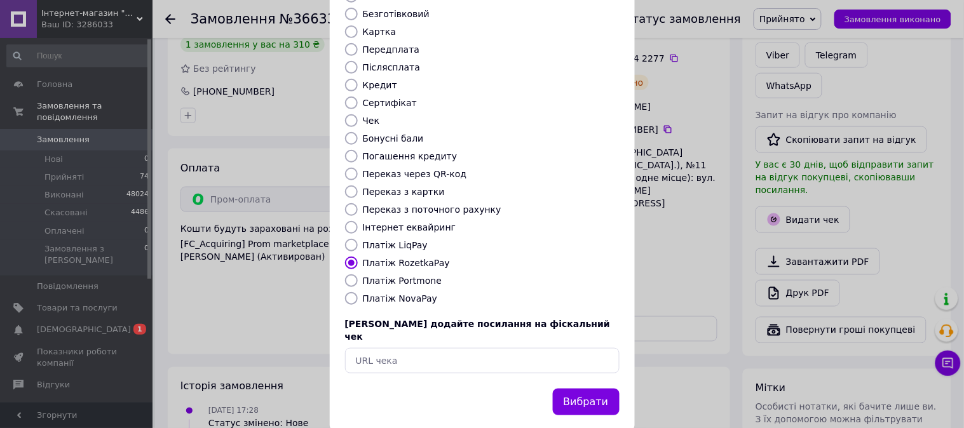
drag, startPoint x: 595, startPoint y: 380, endPoint x: 592, endPoint y: 373, distance: 7.7
click at [594, 389] on button "Вибрати" at bounding box center [586, 402] width 67 height 27
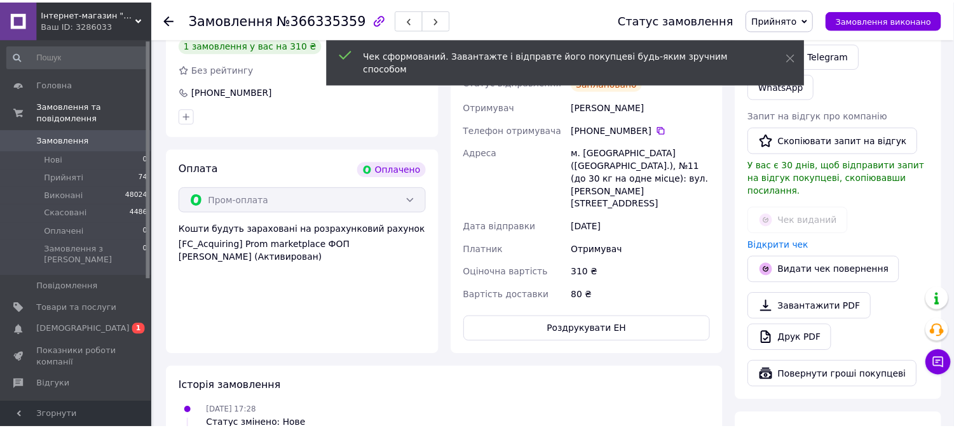
scroll to position [353, 0]
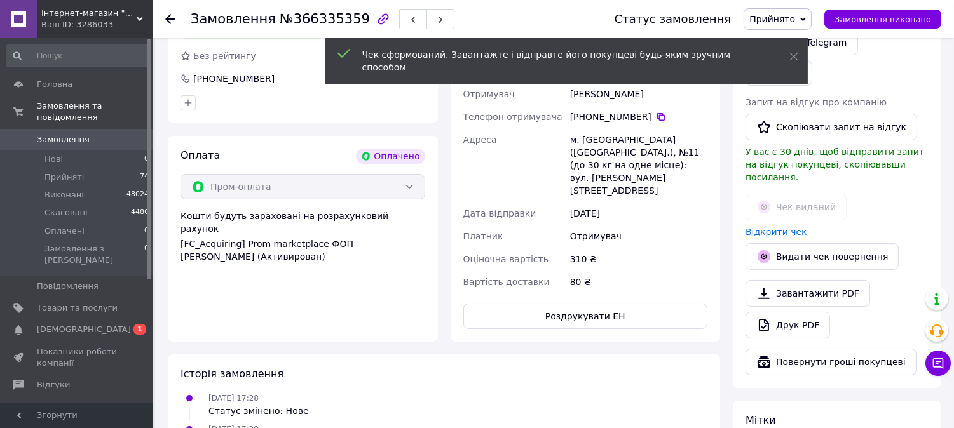
click at [787, 227] on link "Відкрити чек" at bounding box center [777, 232] width 62 height 10
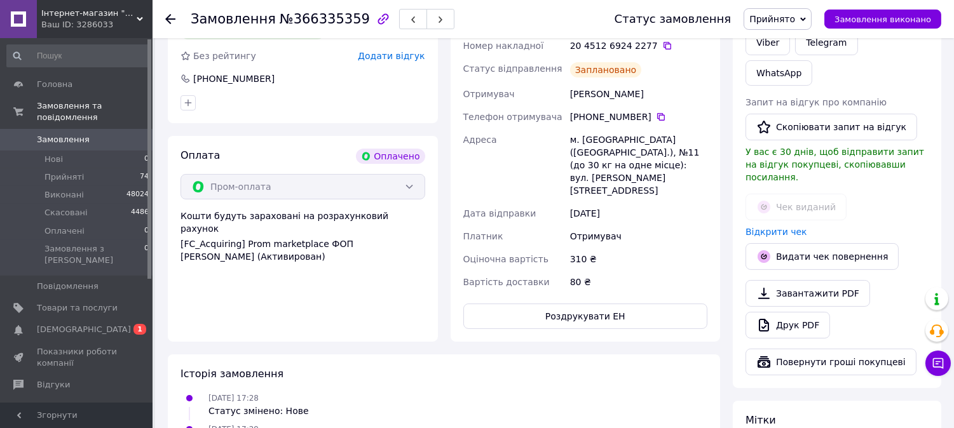
scroll to position [141, 0]
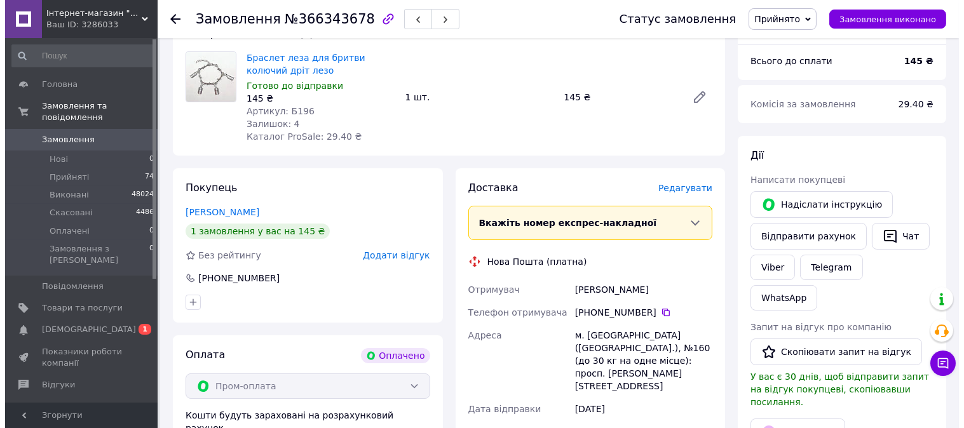
scroll to position [282, 0]
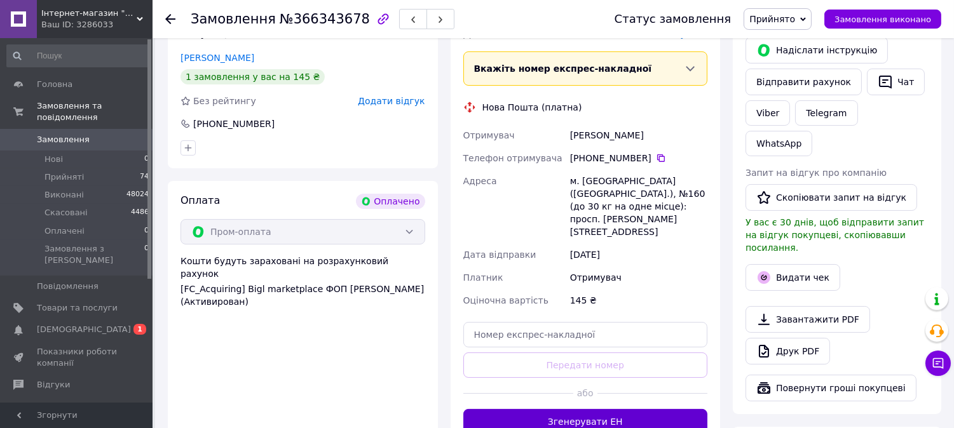
click at [634, 409] on button "Згенерувати ЕН" at bounding box center [585, 421] width 245 height 25
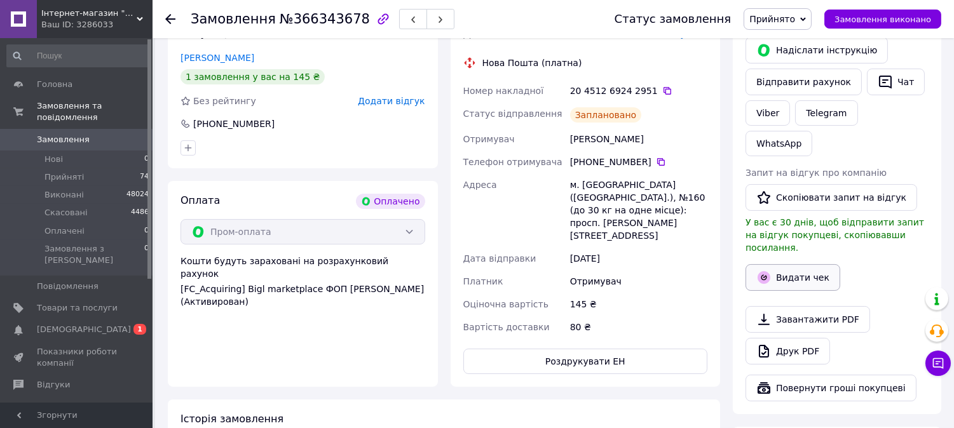
click at [802, 264] on button "Видати чек" at bounding box center [793, 277] width 95 height 27
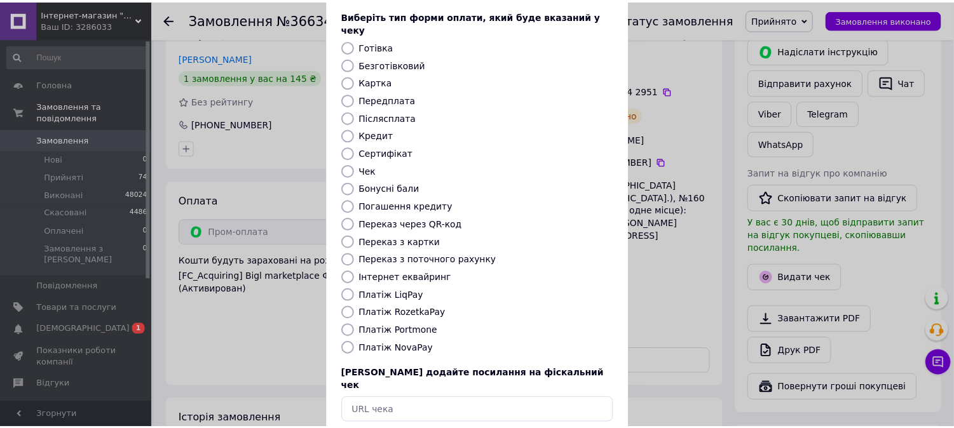
scroll to position [118, 0]
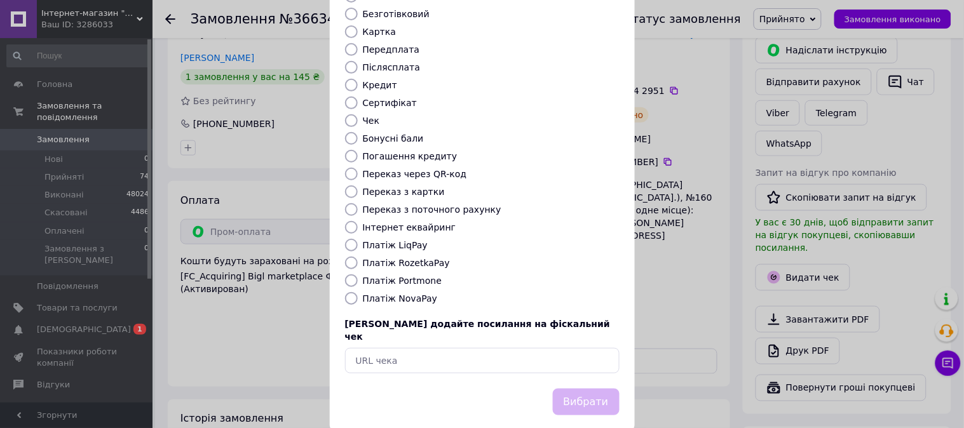
click at [392, 258] on label "Платіж RozetkaPay" at bounding box center [406, 263] width 87 height 10
click at [358, 257] on input "Платіж RozetkaPay" at bounding box center [351, 263] width 13 height 13
radio input "true"
click at [590, 389] on button "Вибрати" at bounding box center [586, 402] width 67 height 27
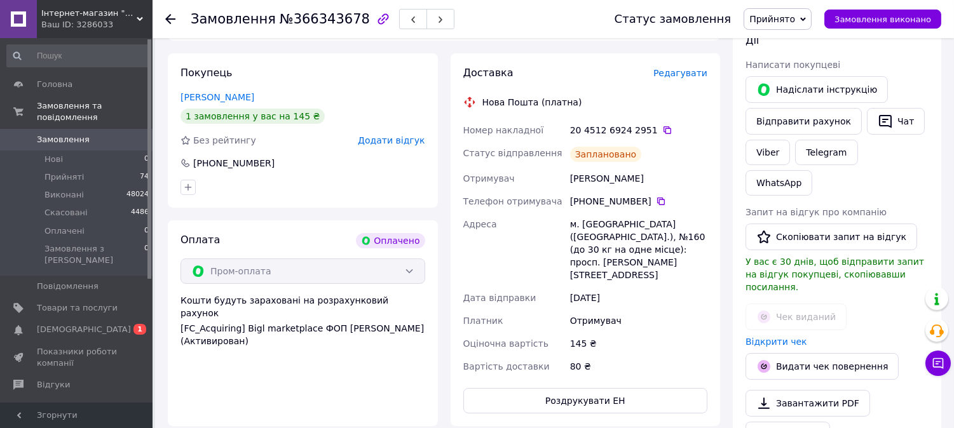
scroll to position [282, 0]
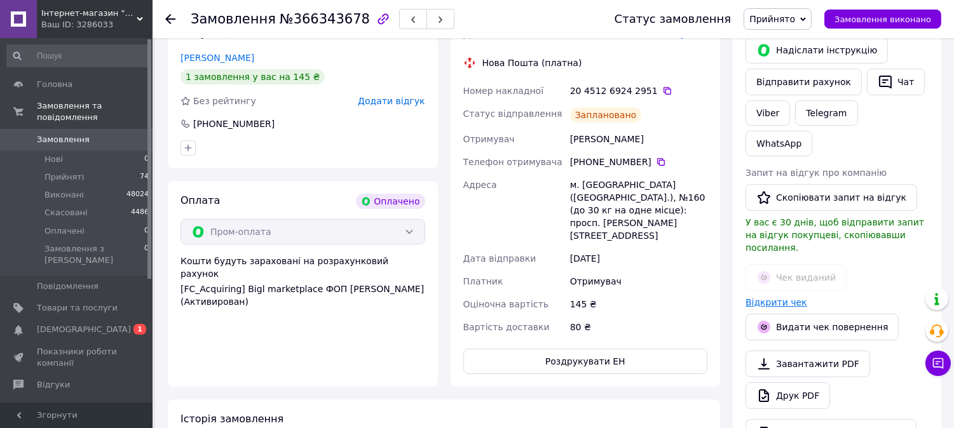
click at [783, 298] on link "Відкрити чек" at bounding box center [777, 303] width 62 height 10
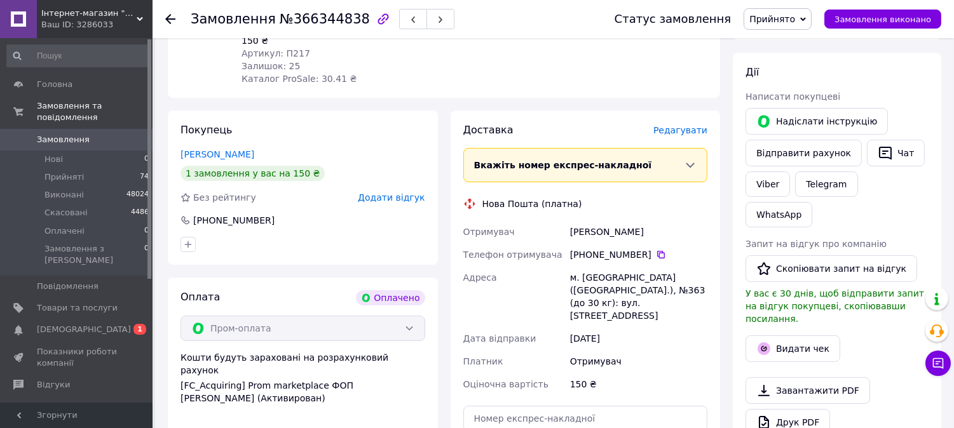
scroll to position [212, 0]
click at [888, 156] on button "Чат" at bounding box center [896, 152] width 58 height 27
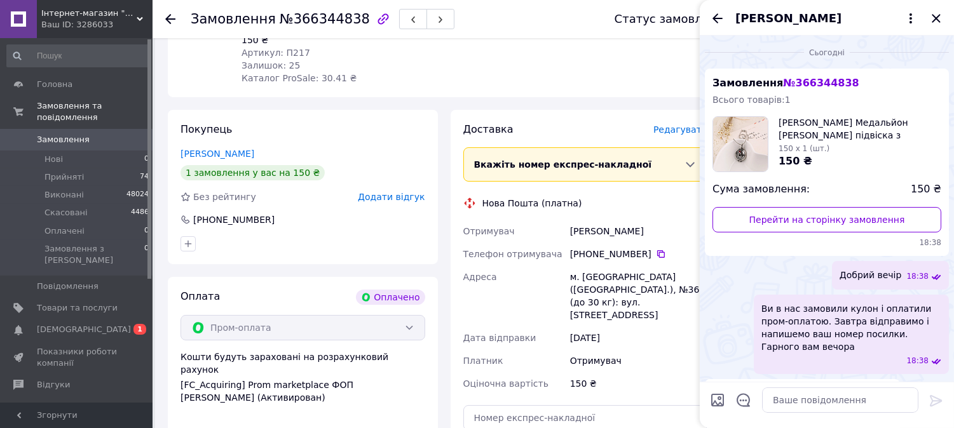
scroll to position [78, 0]
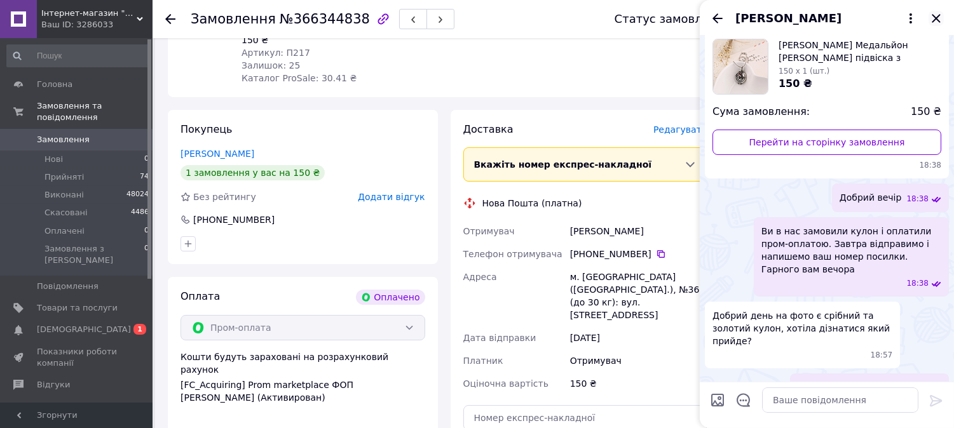
drag, startPoint x: 932, startPoint y: 22, endPoint x: 846, endPoint y: 219, distance: 214.6
click at [933, 22] on icon "Закрити" at bounding box center [936, 18] width 15 height 15
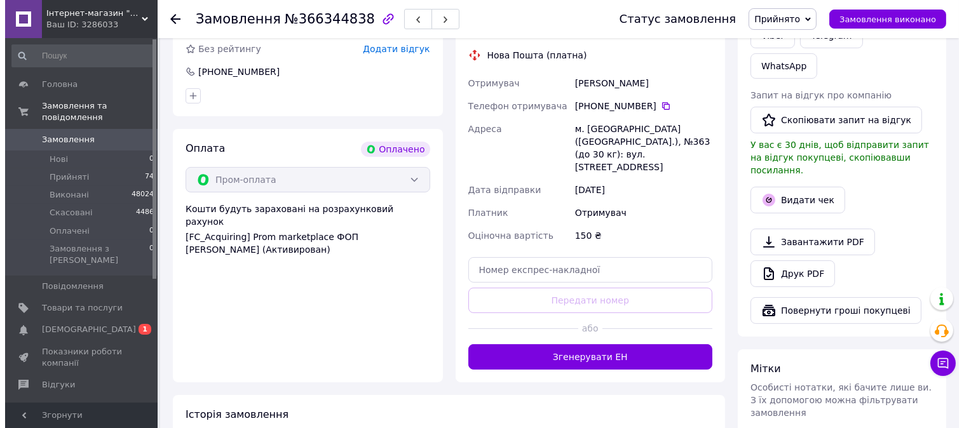
scroll to position [282, 0]
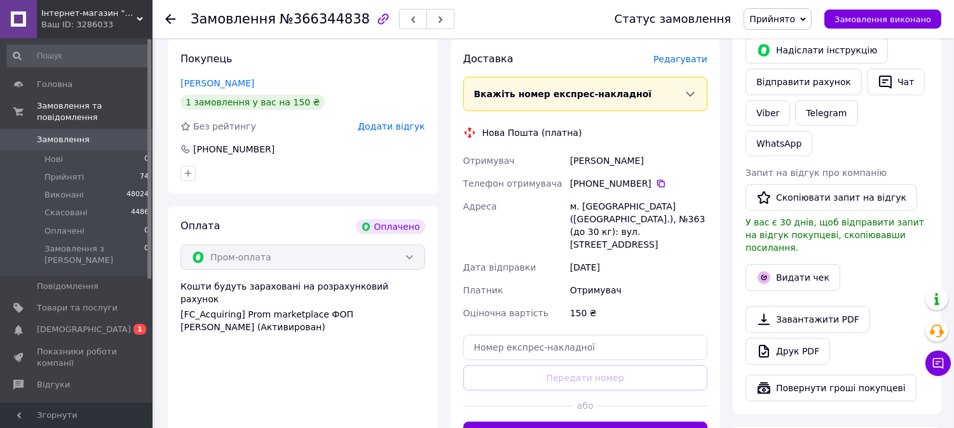
click at [690, 54] on span "Редагувати" at bounding box center [681, 59] width 54 height 10
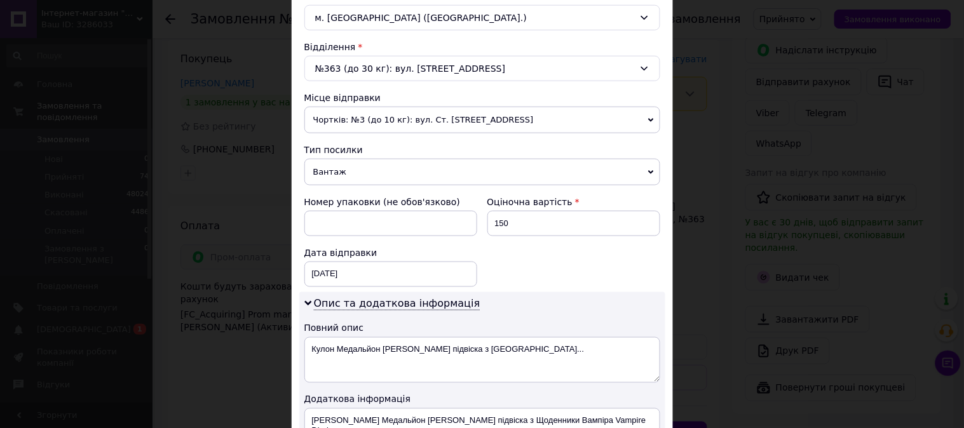
scroll to position [423, 0]
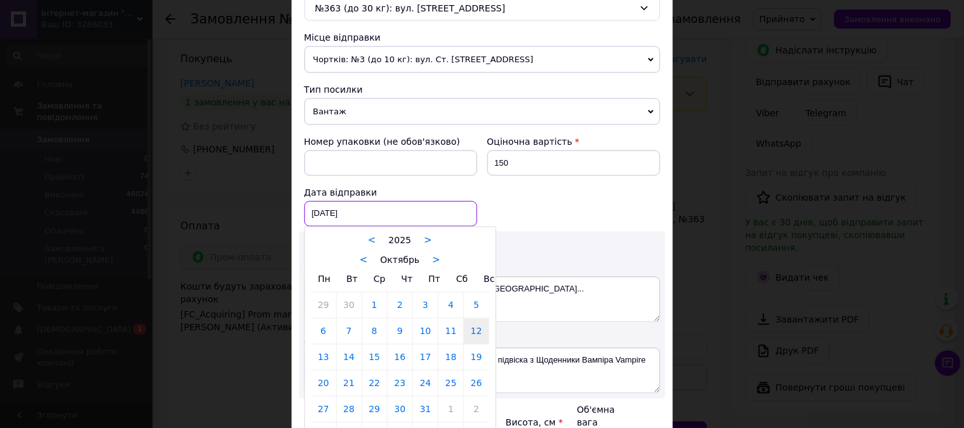
click at [390, 214] on div "[DATE] < 2025 > < Октябрь > Пн Вт Ср Чт Пт Сб Вс 29 30 1 2 3 4 5 6 7 8 9 10 11 …" at bounding box center [391, 214] width 173 height 25
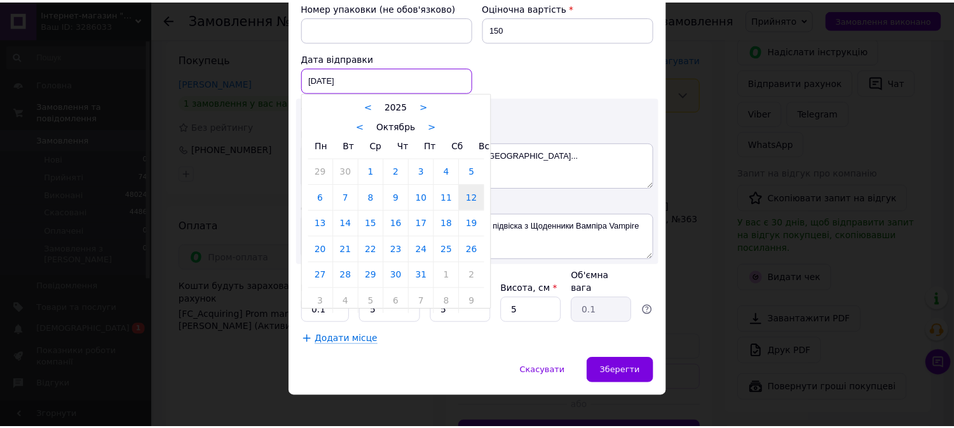
scroll to position [559, 0]
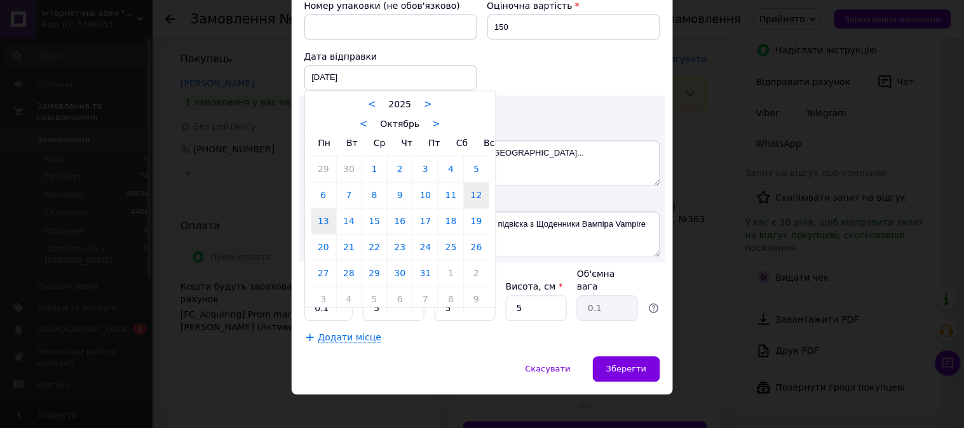
click at [329, 230] on link "13" at bounding box center [324, 221] width 25 height 25
type input "[DATE]"
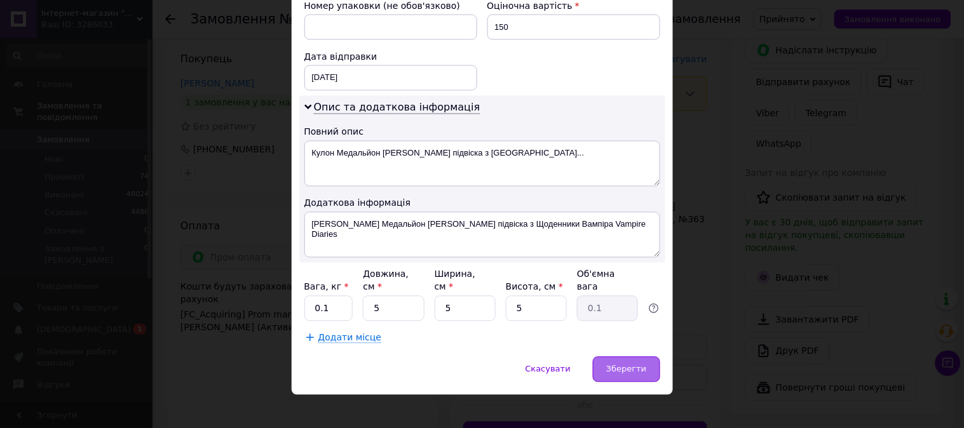
click at [633, 365] on span "Зберегти" at bounding box center [626, 370] width 40 height 10
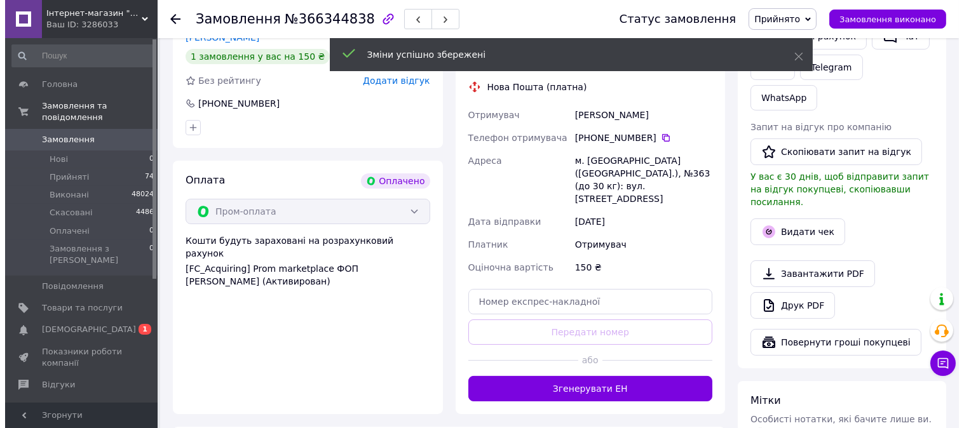
scroll to position [353, 0]
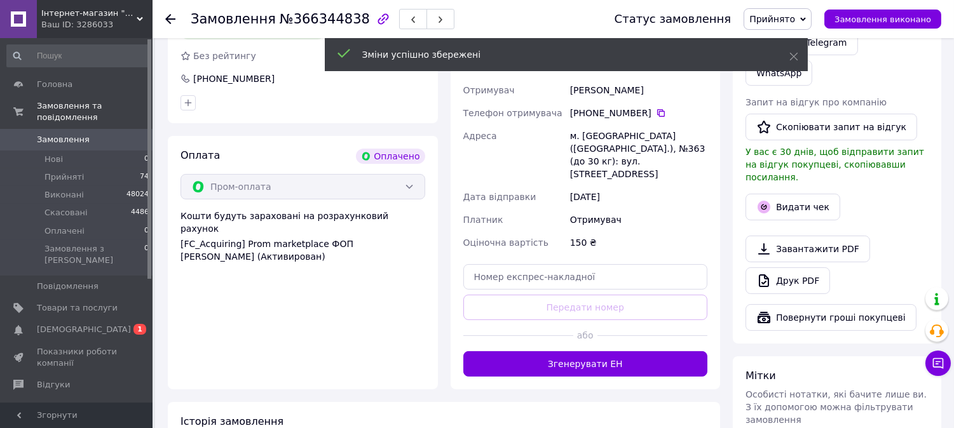
click at [601, 352] on button "Згенерувати ЕН" at bounding box center [585, 364] width 245 height 25
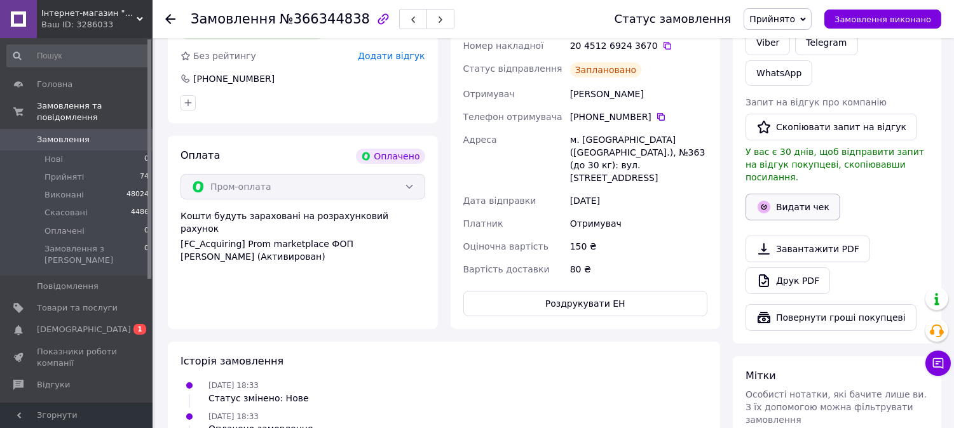
drag, startPoint x: 784, startPoint y: 159, endPoint x: 772, endPoint y: 163, distance: 12.3
click at [784, 194] on button "Видати чек" at bounding box center [793, 207] width 95 height 27
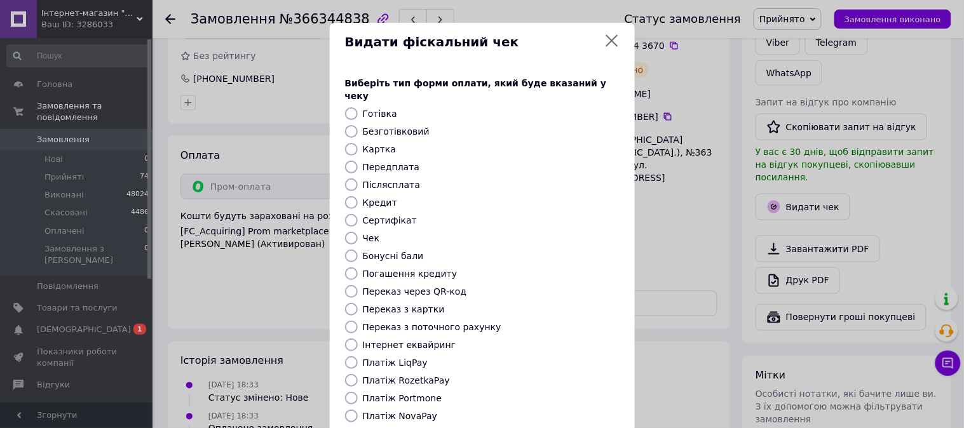
click at [423, 376] on label "Платіж RozetkaPay" at bounding box center [406, 381] width 87 height 10
click at [358, 374] on input "Платіж RozetkaPay" at bounding box center [351, 380] width 13 height 13
radio input "true"
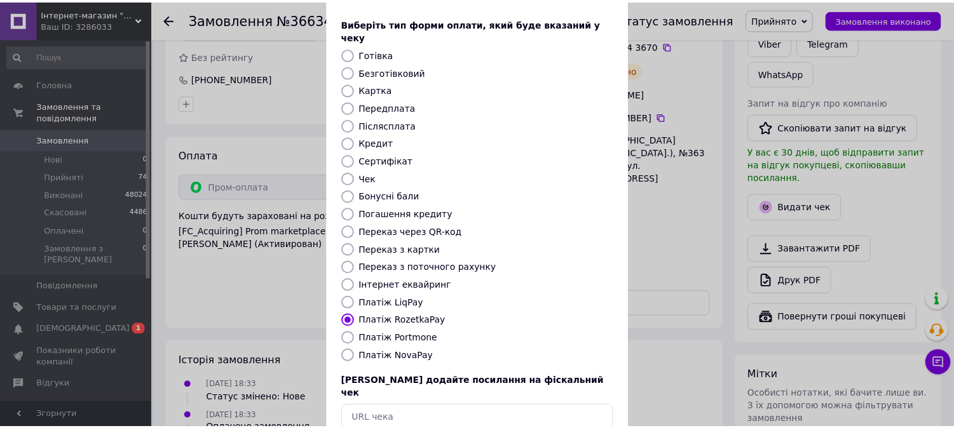
scroll to position [118, 0]
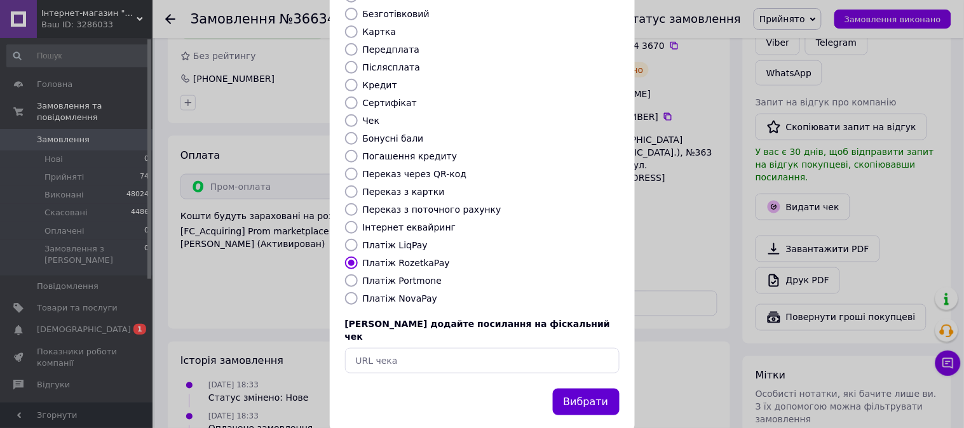
click at [591, 389] on button "Вибрати" at bounding box center [586, 402] width 67 height 27
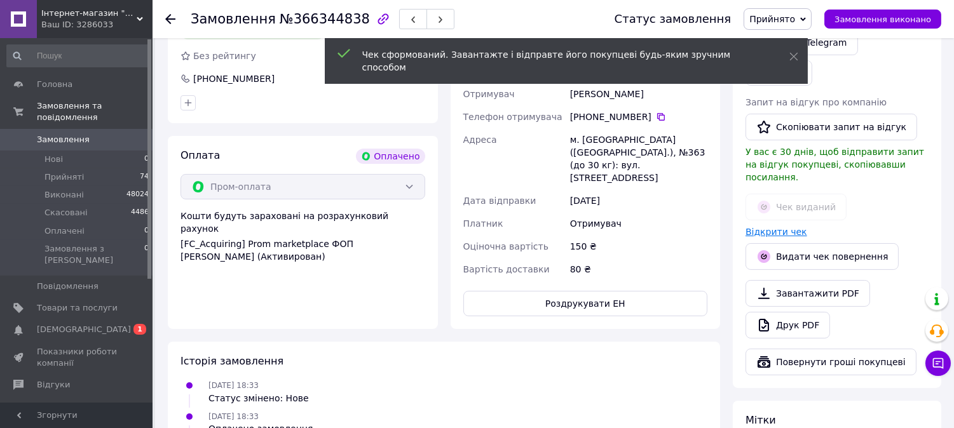
click at [757, 227] on link "Відкрити чек" at bounding box center [777, 232] width 62 height 10
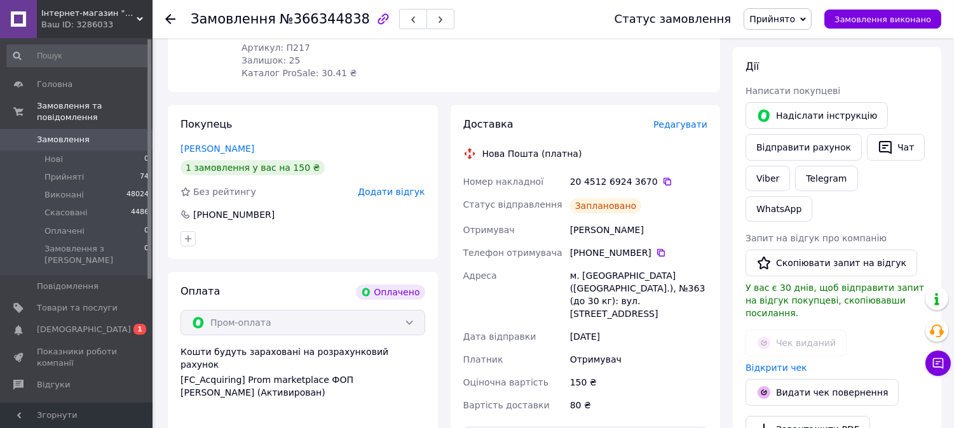
scroll to position [212, 0]
